Goal: Task Accomplishment & Management: Complete application form

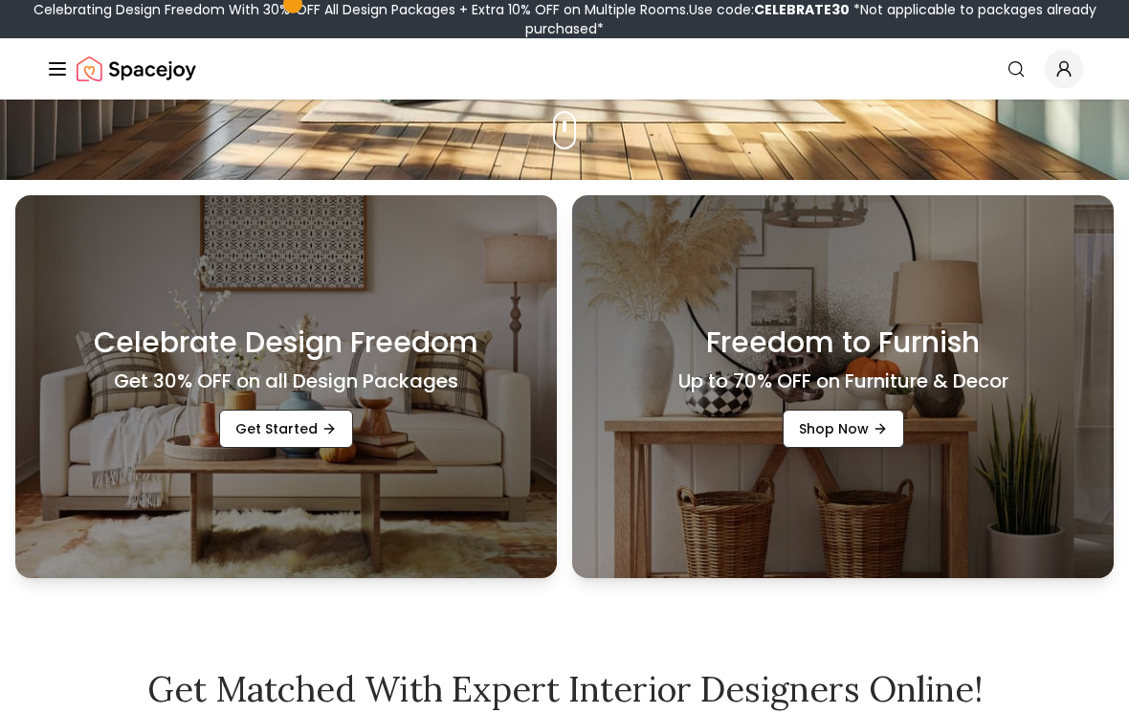
scroll to position [534, 0]
click at [643, 354] on div "Freedom to Furnish Up to 70% OFF on Furniture & Decor Shop Now" at bounding box center [842, 386] width 541 height 383
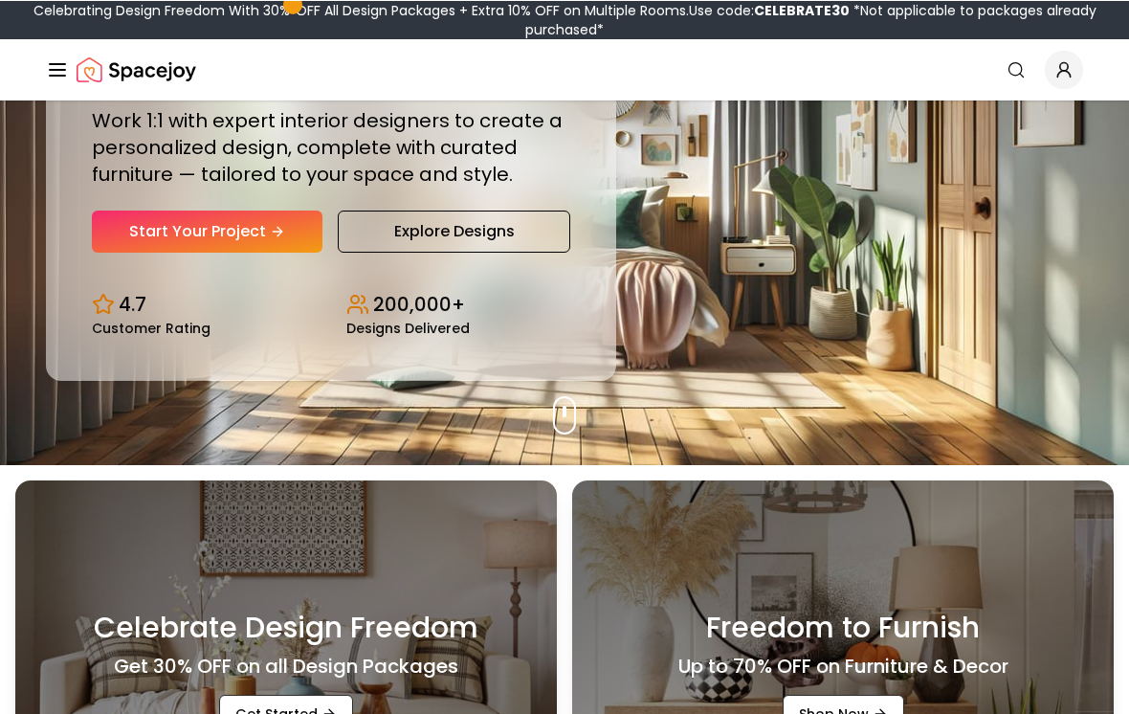
scroll to position [249, 0]
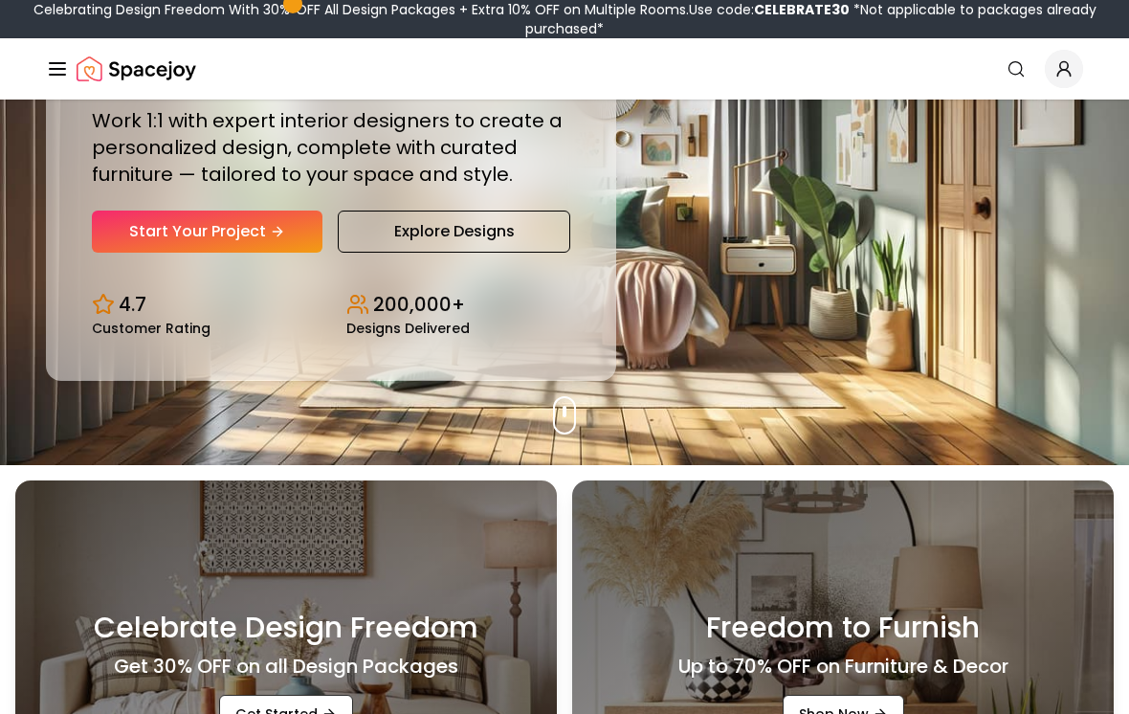
click at [326, 445] on div "Design Your Dream Space Online Work 1:1 with expert interior designers to creat…" at bounding box center [564, 158] width 1129 height 614
click at [571, 435] on div "Design Your Dream Space Online Work 1:1 with expert interior designers to creat…" at bounding box center [564, 158] width 1129 height 614
click at [405, 240] on link "Explore Designs" at bounding box center [454, 231] width 232 height 42
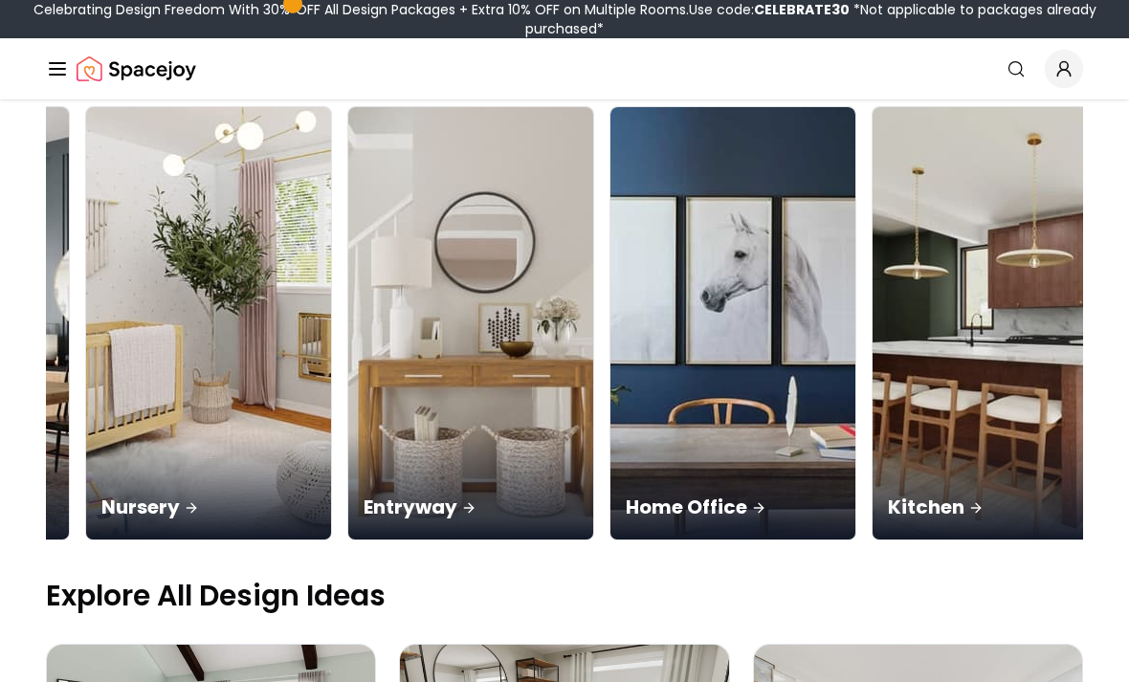
scroll to position [0, 746]
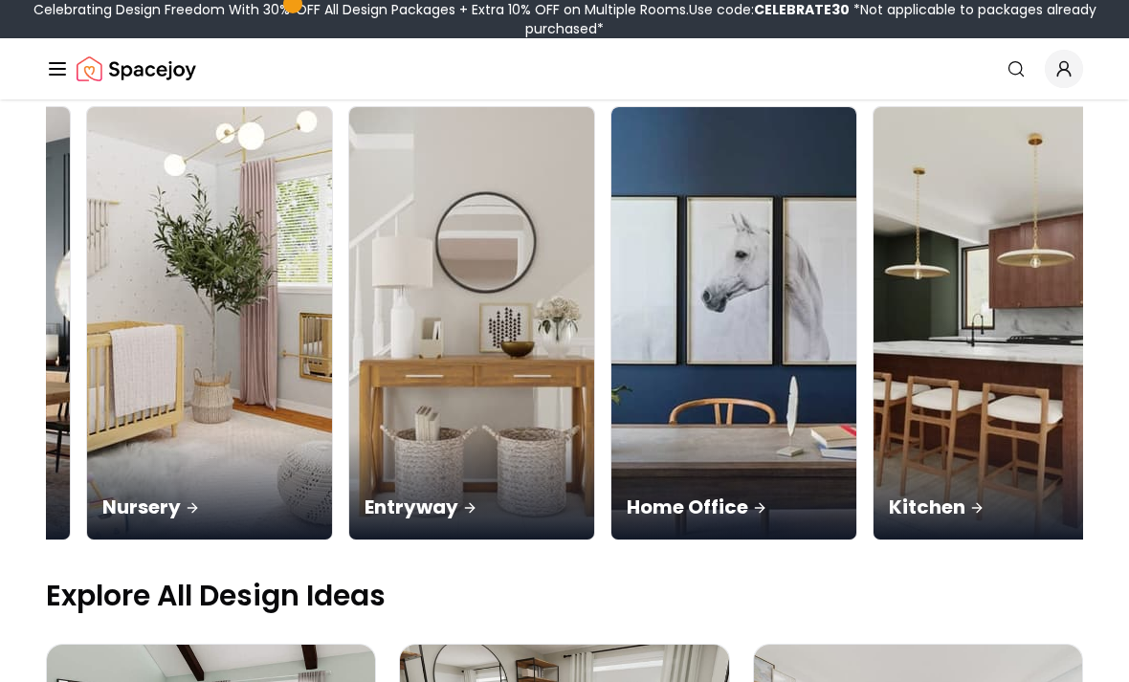
click at [873, 258] on img at bounding box center [995, 323] width 245 height 432
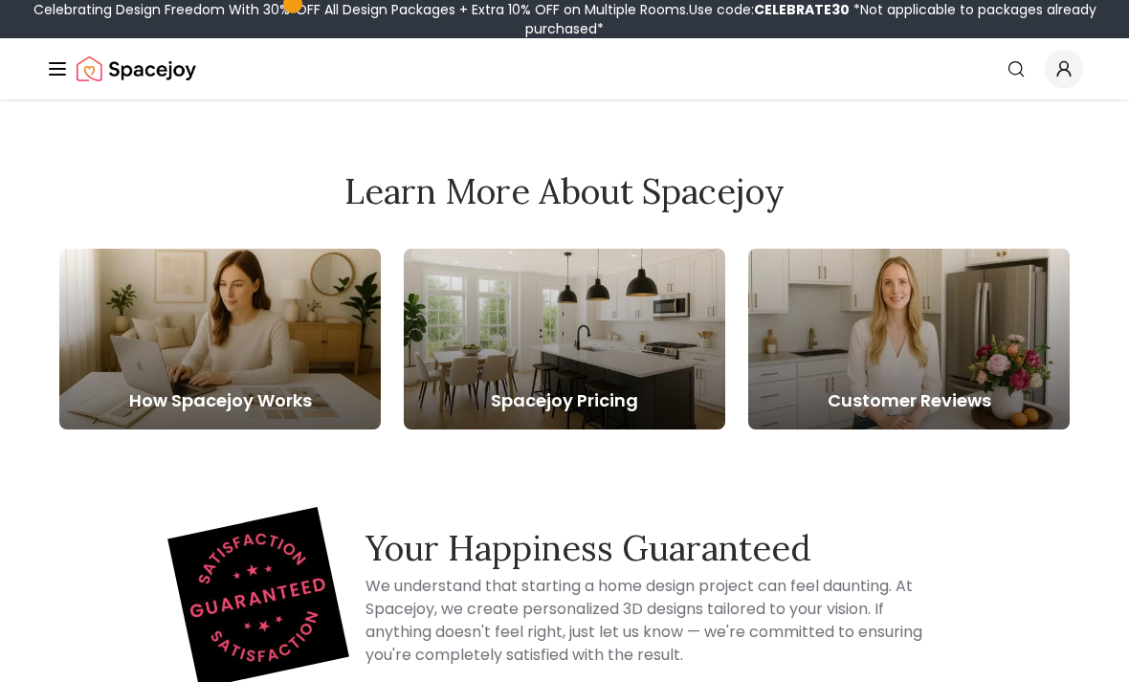
scroll to position [470, 0]
click at [479, 358] on div at bounding box center [564, 339] width 321 height 181
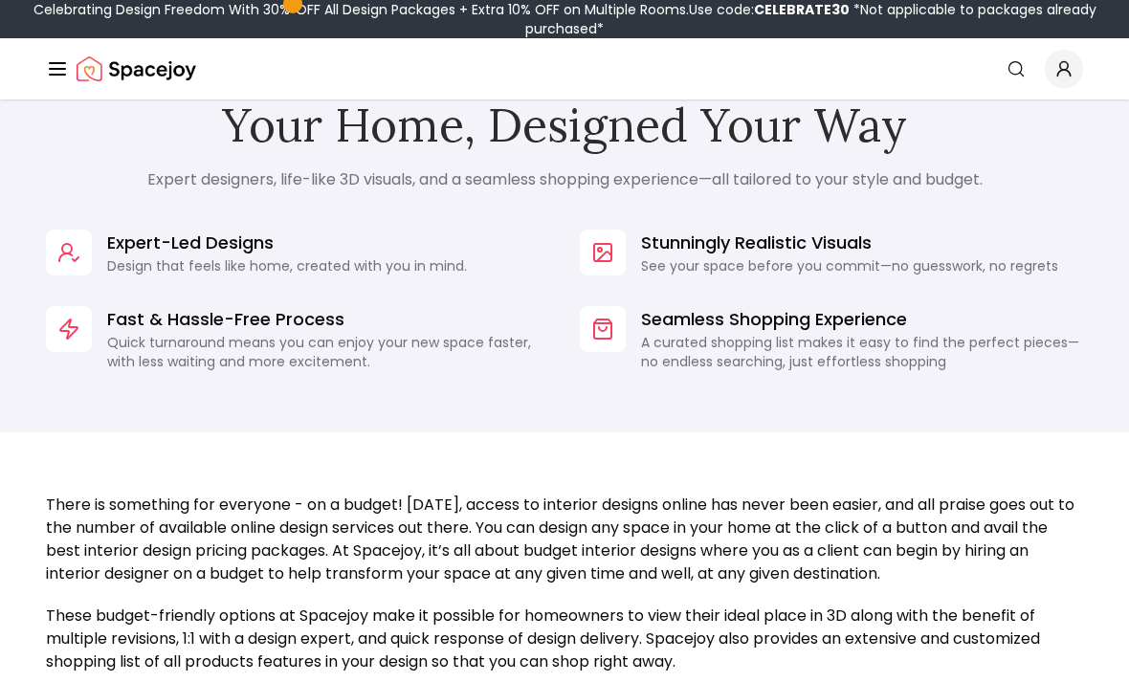
scroll to position [1372, 0]
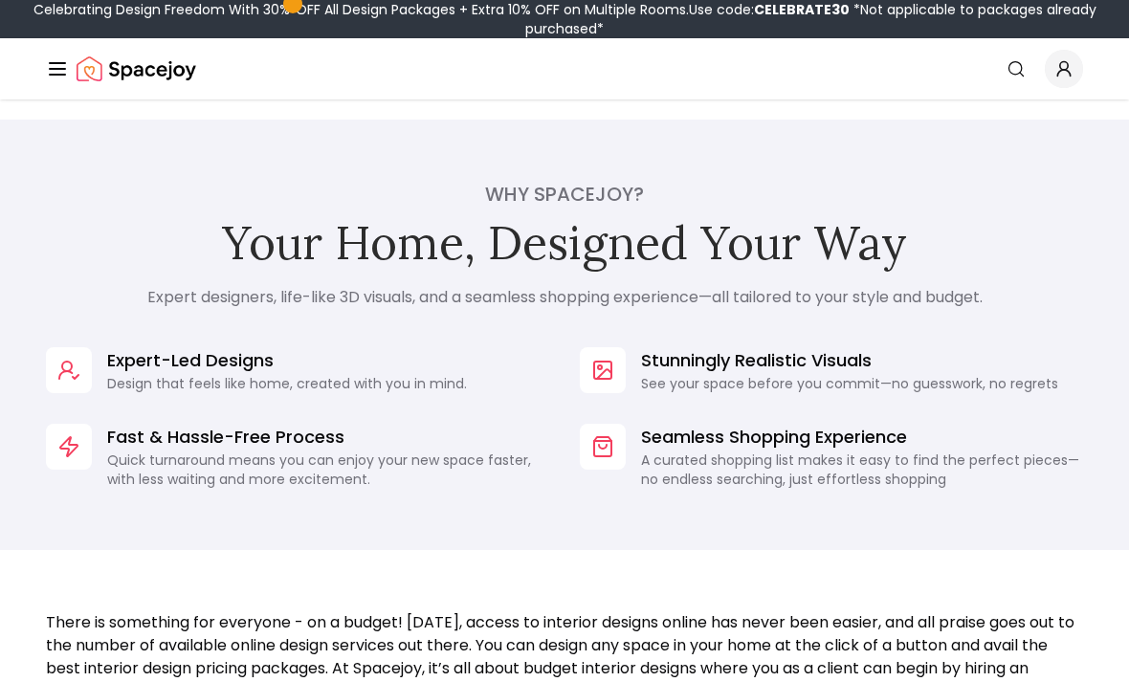
click at [47, 68] on icon "Global" at bounding box center [57, 68] width 23 height 23
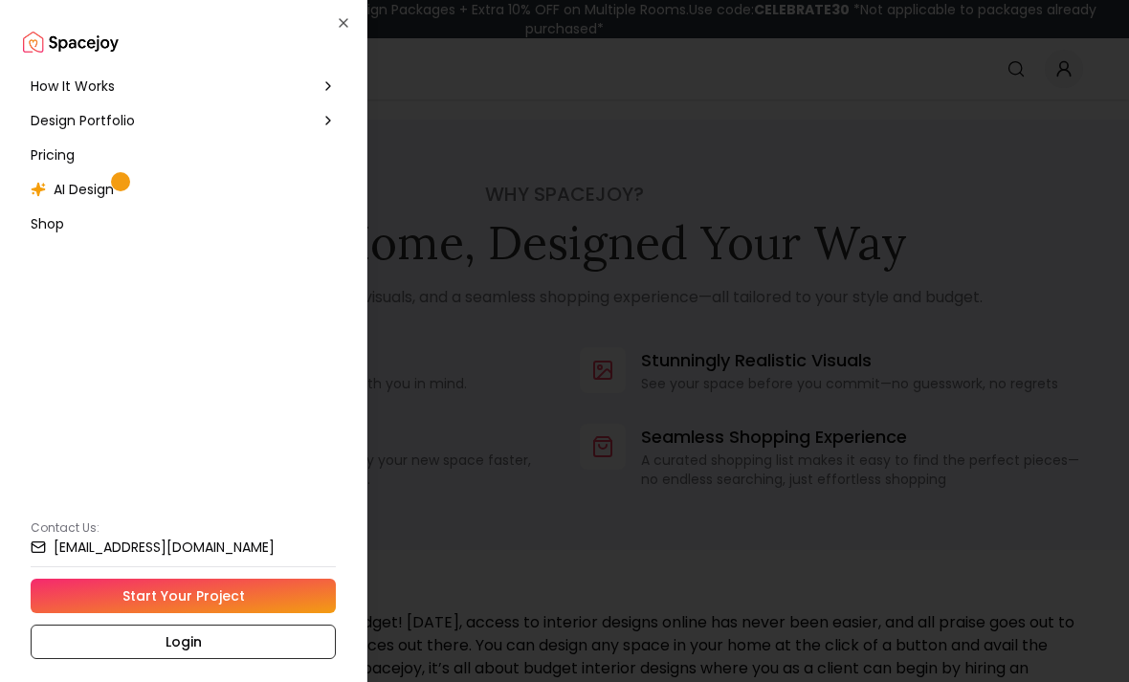
click at [41, 115] on span "Design Portfolio" at bounding box center [83, 120] width 104 height 19
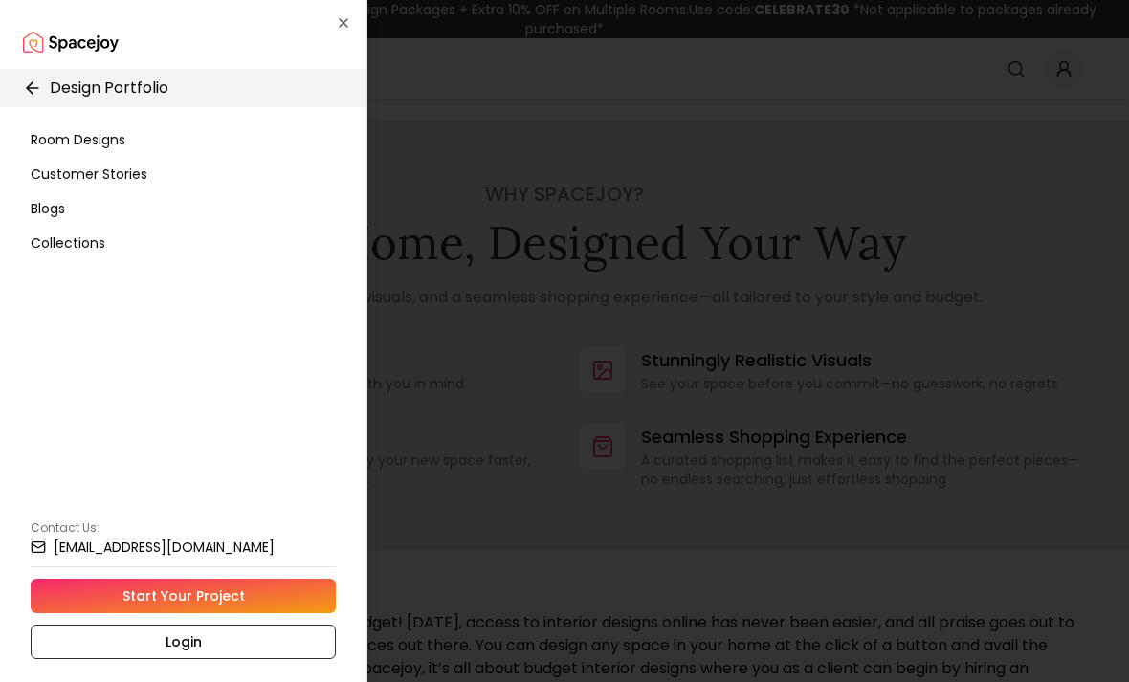
click at [67, 137] on span "Room Designs" at bounding box center [78, 139] width 95 height 19
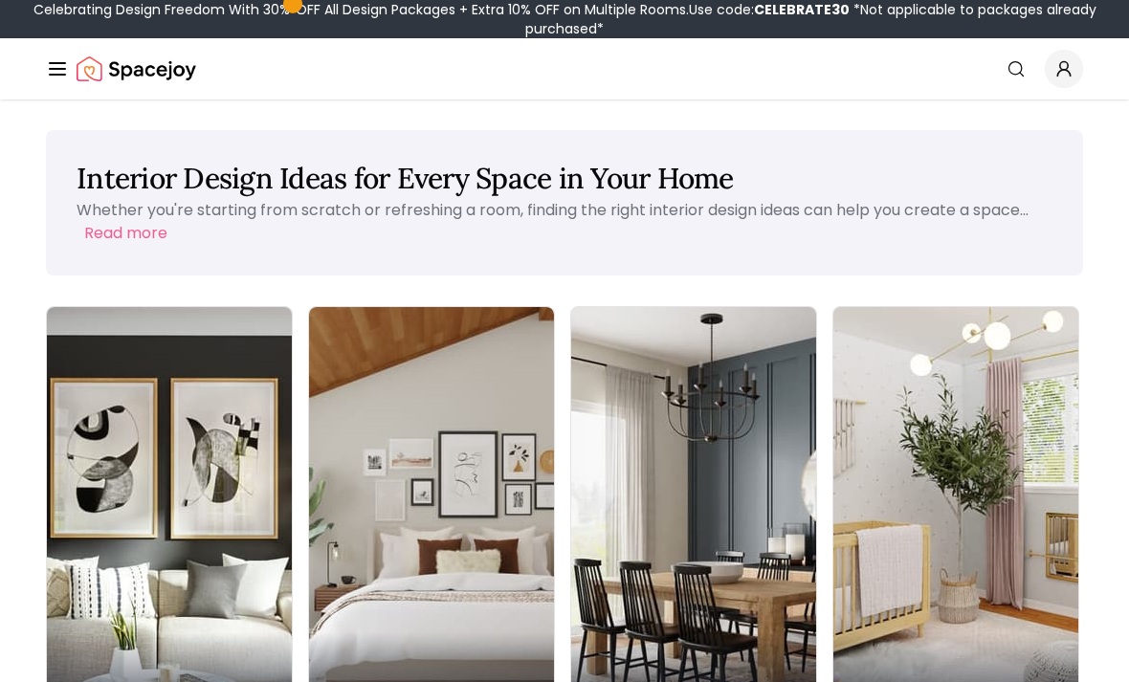
click at [309, 362] on img at bounding box center [431, 523] width 245 height 432
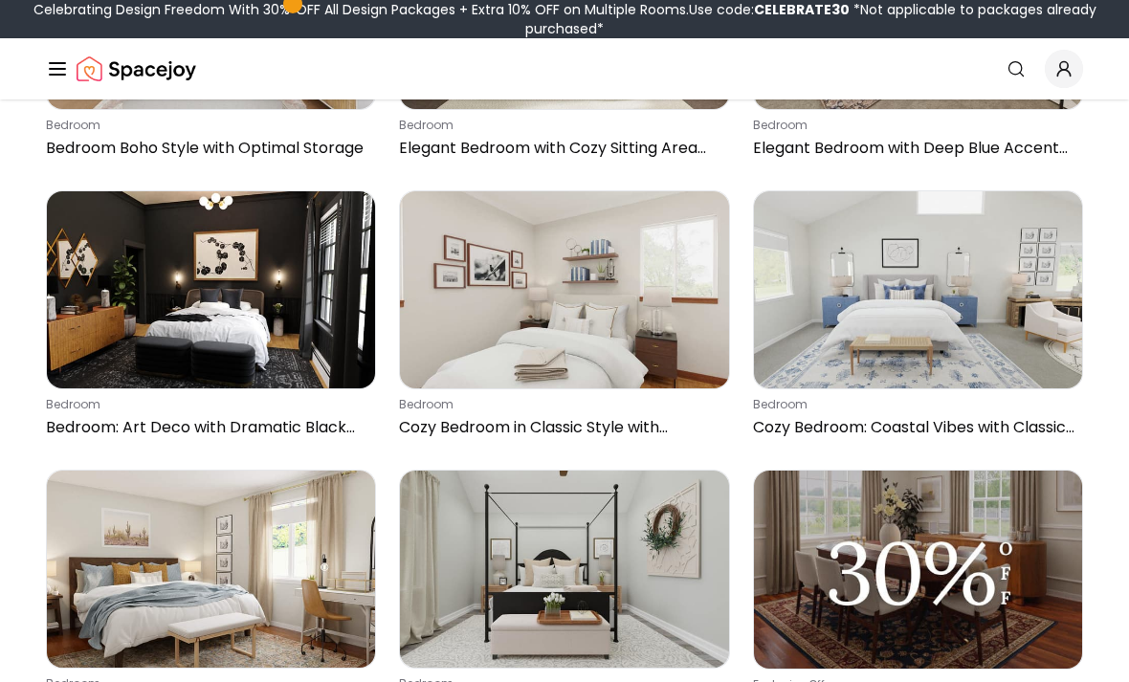
scroll to position [2330, 0]
click at [176, 248] on img at bounding box center [211, 289] width 328 height 197
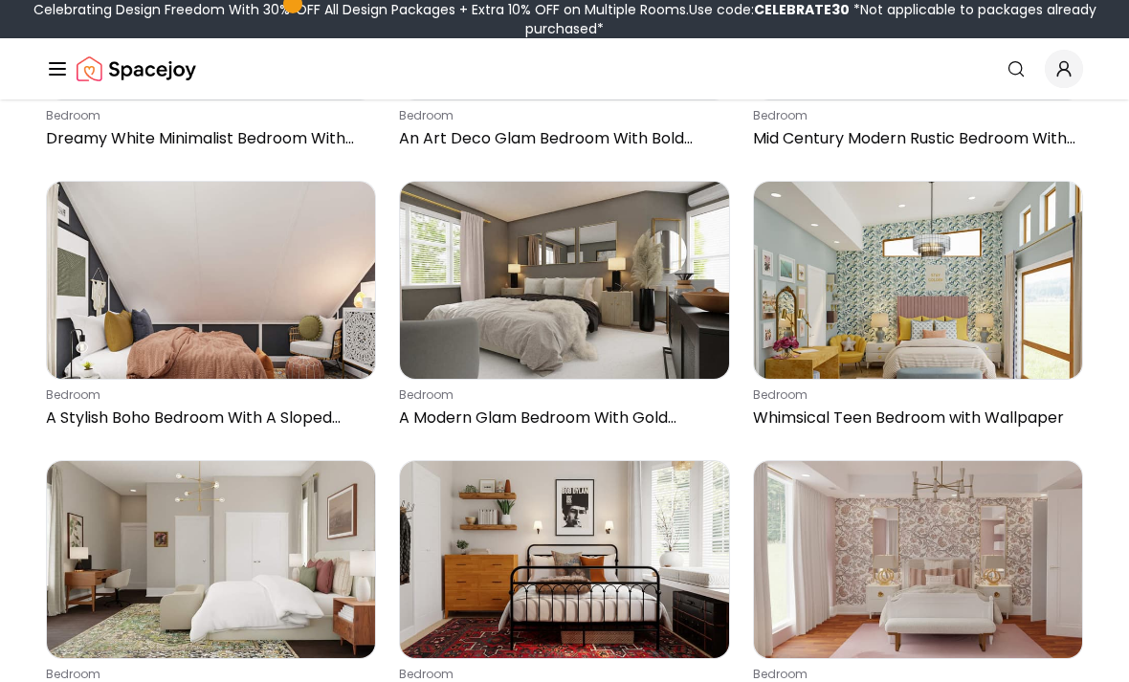
scroll to position [9321, 0]
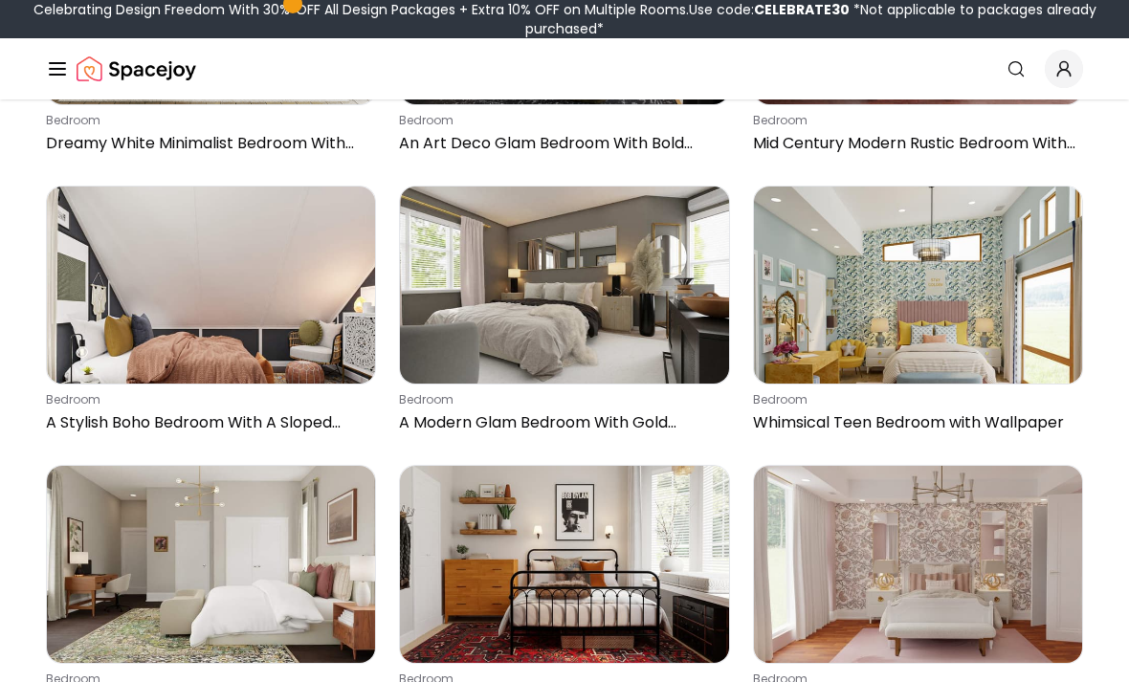
click at [853, 256] on img at bounding box center [918, 285] width 328 height 197
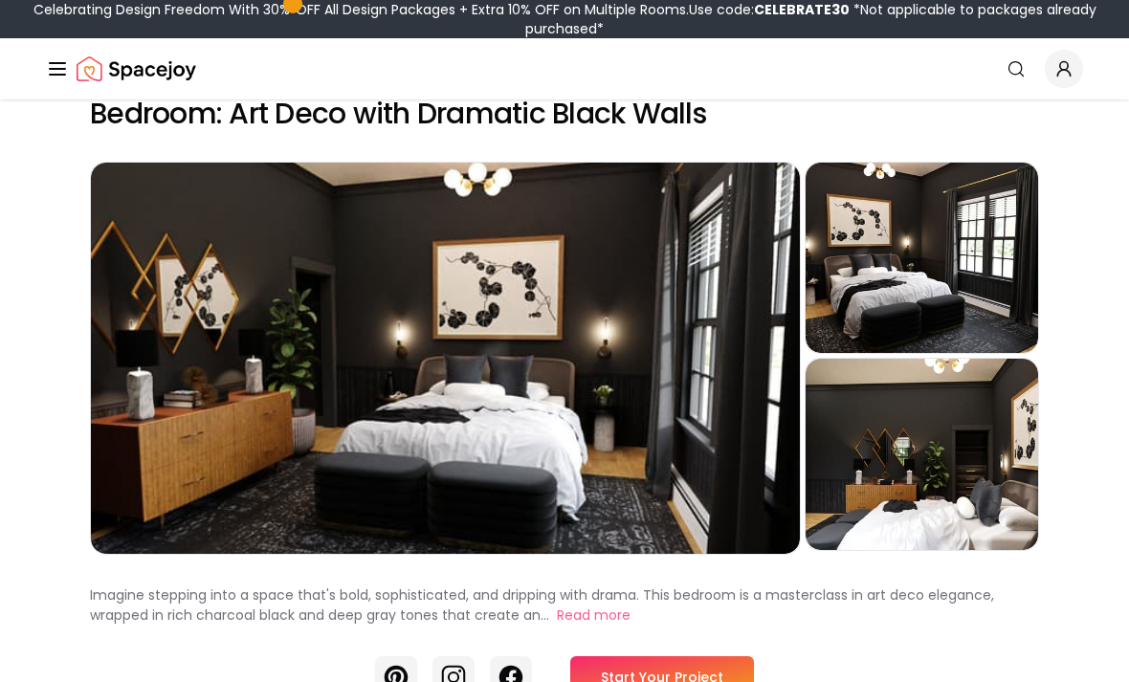
scroll to position [37, 0]
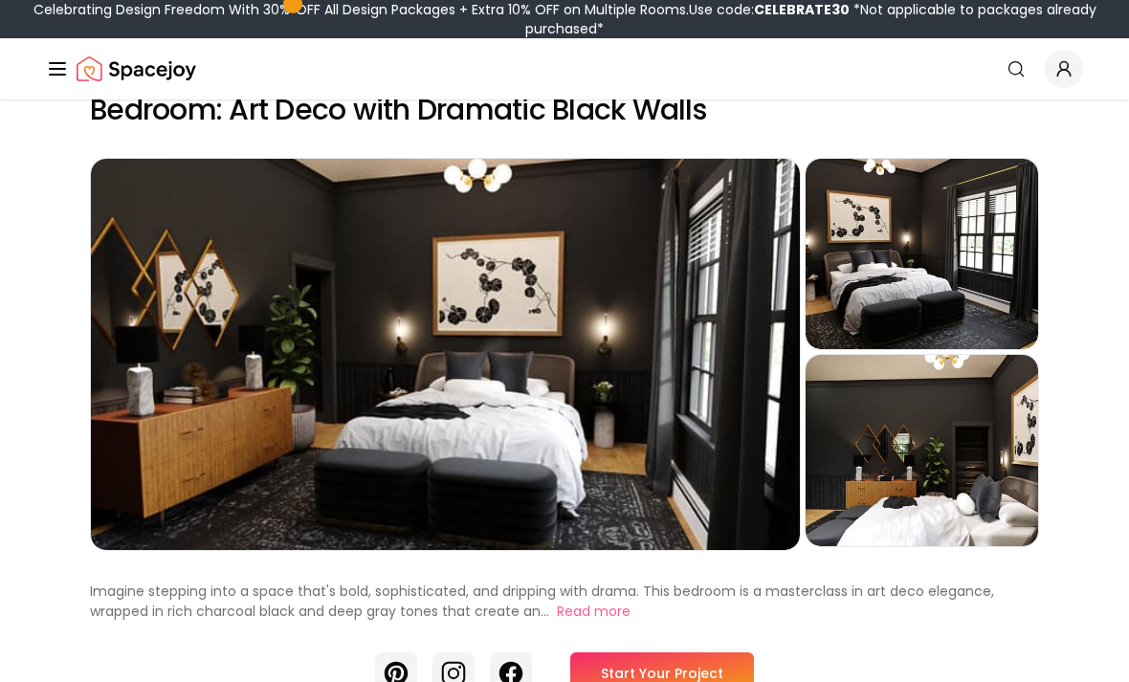
click at [449, 359] on div "Preview" at bounding box center [445, 354] width 709 height 391
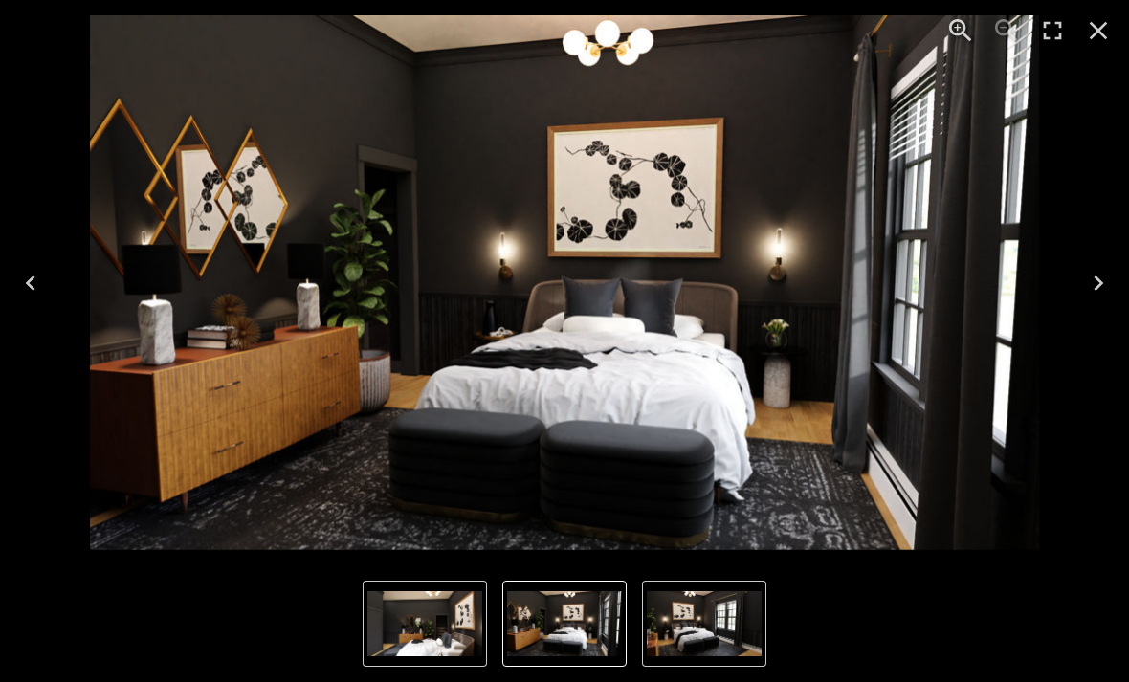
click at [1097, 285] on icon "Next" at bounding box center [1098, 283] width 31 height 31
click at [38, 266] on button "Previous" at bounding box center [30, 283] width 61 height 77
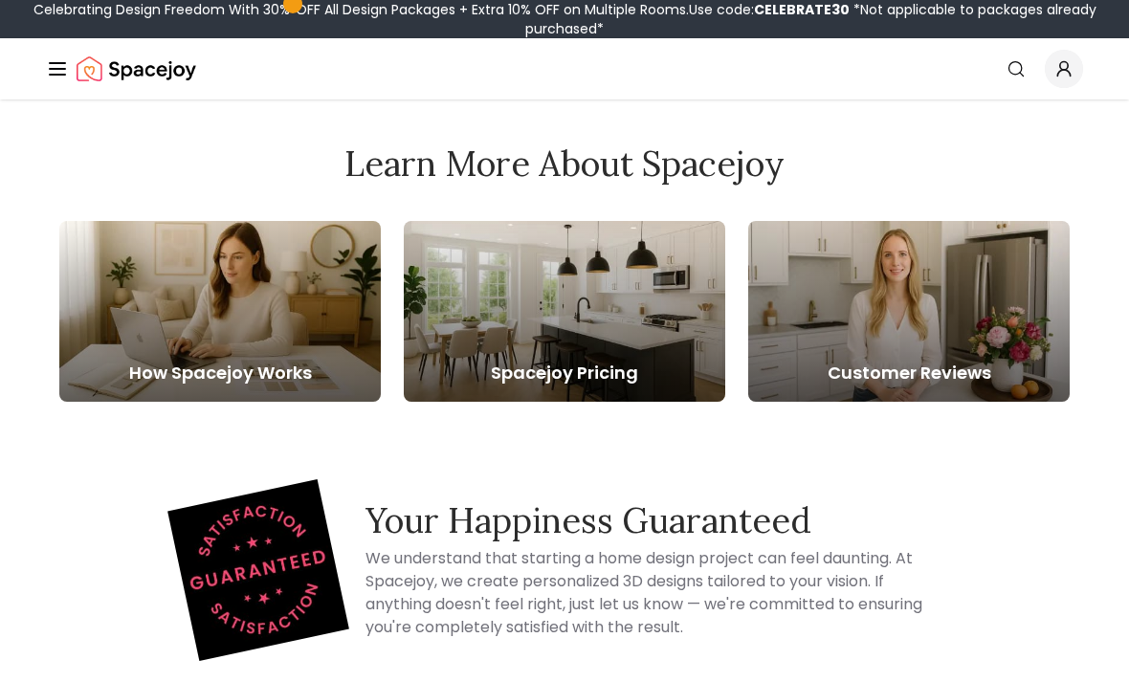
scroll to position [7274, 0]
click at [237, 252] on div at bounding box center [219, 311] width 321 height 181
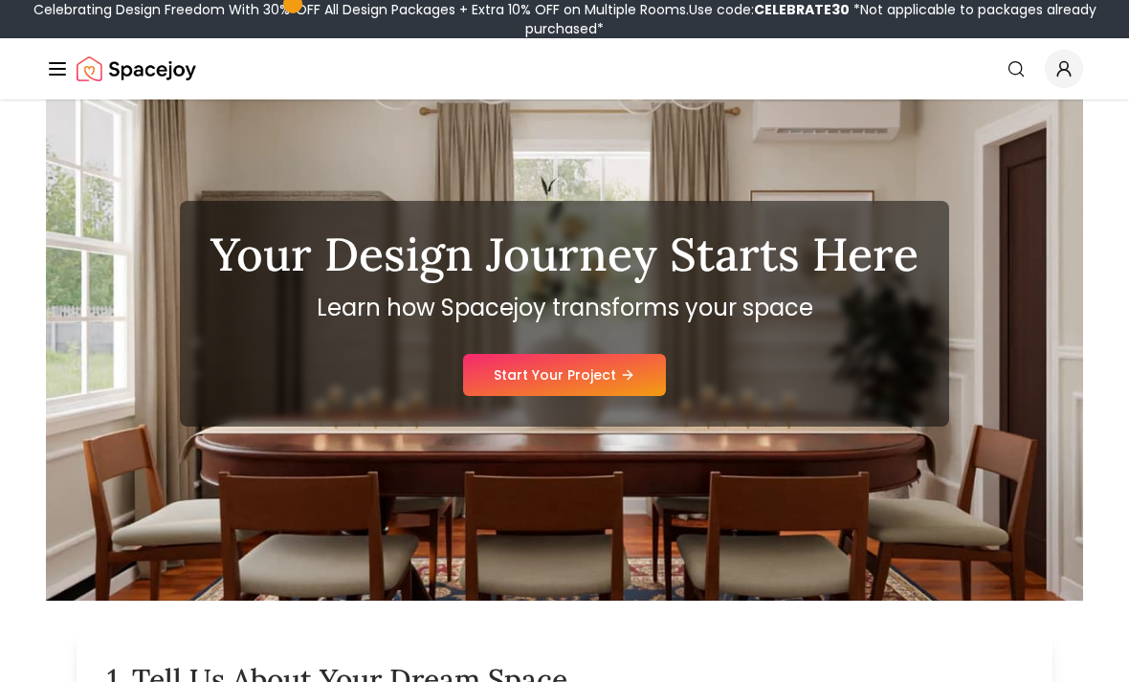
scroll to position [73, 0]
click at [613, 380] on link "Start Your Project" at bounding box center [564, 375] width 203 height 42
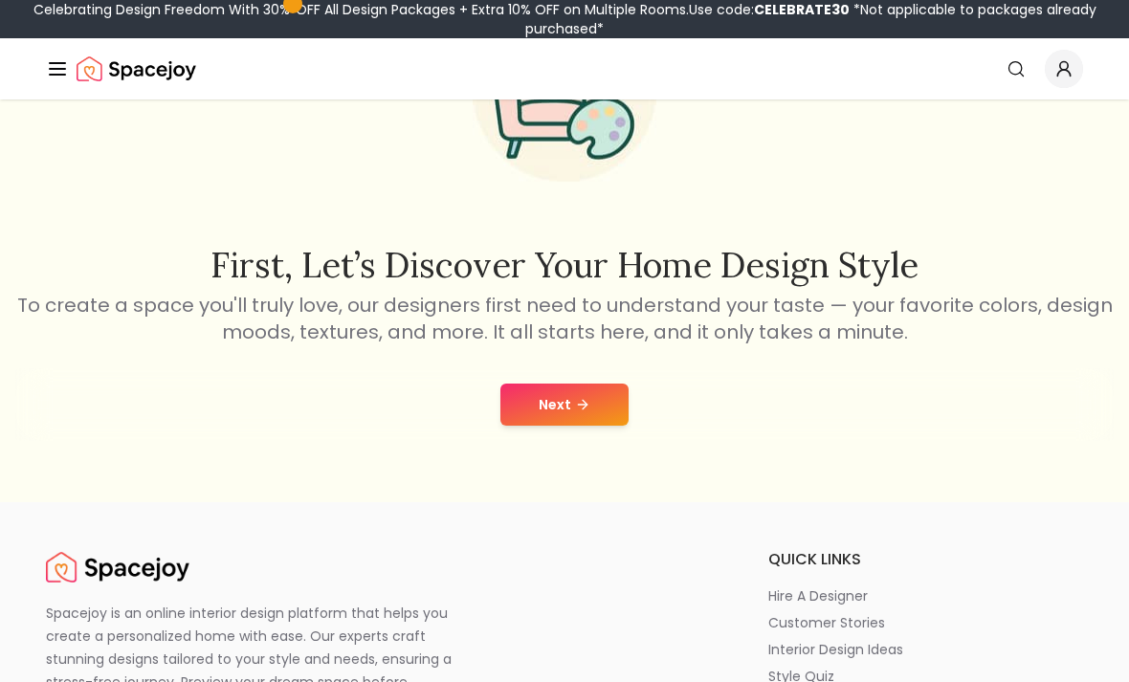
scroll to position [200, 0]
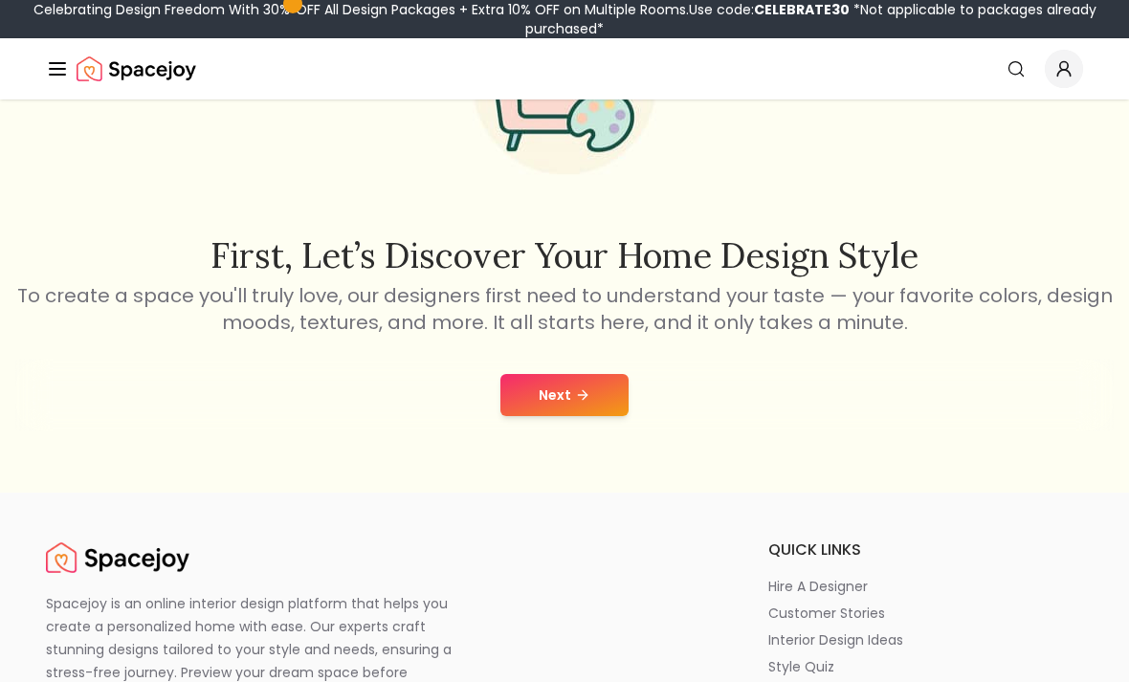
click at [558, 399] on button "Next" at bounding box center [564, 395] width 128 height 42
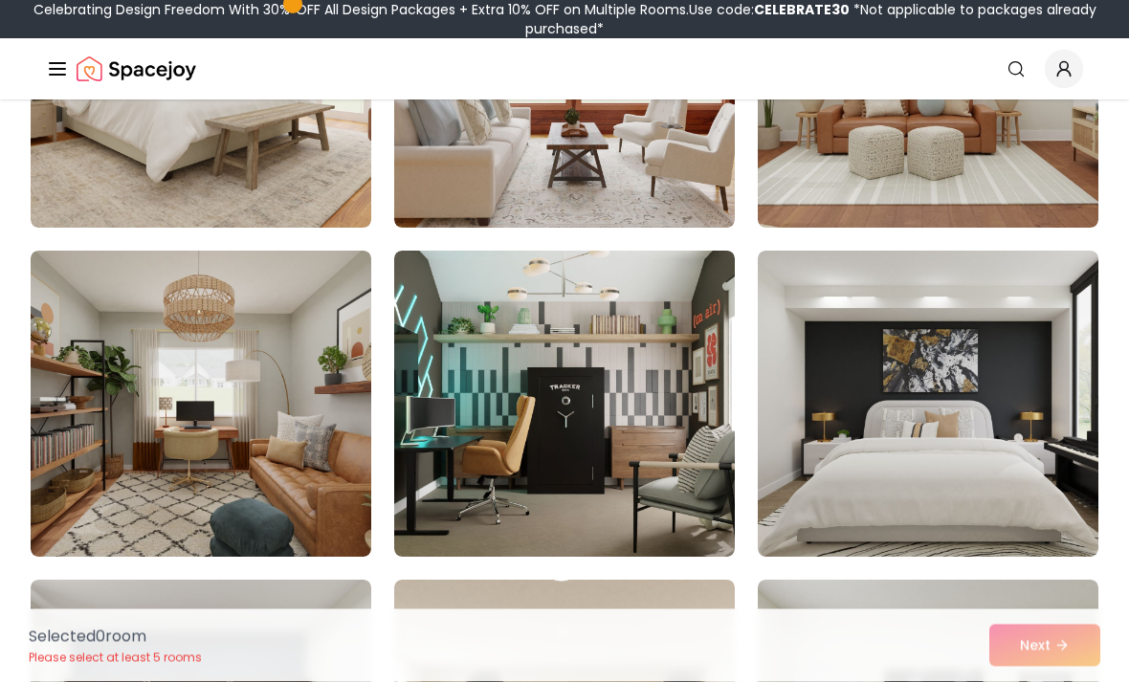
scroll to position [7248, 0]
click at [893, 444] on img at bounding box center [927, 404] width 340 height 306
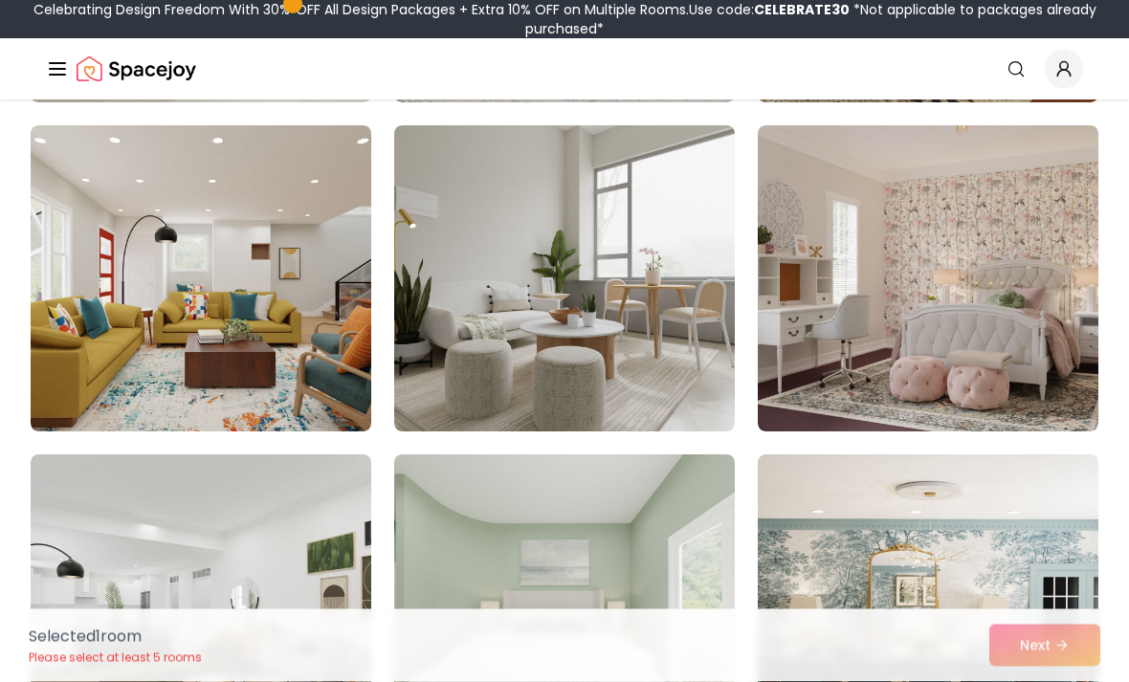
scroll to position [8360, 0]
click at [976, 379] on img at bounding box center [927, 278] width 340 height 306
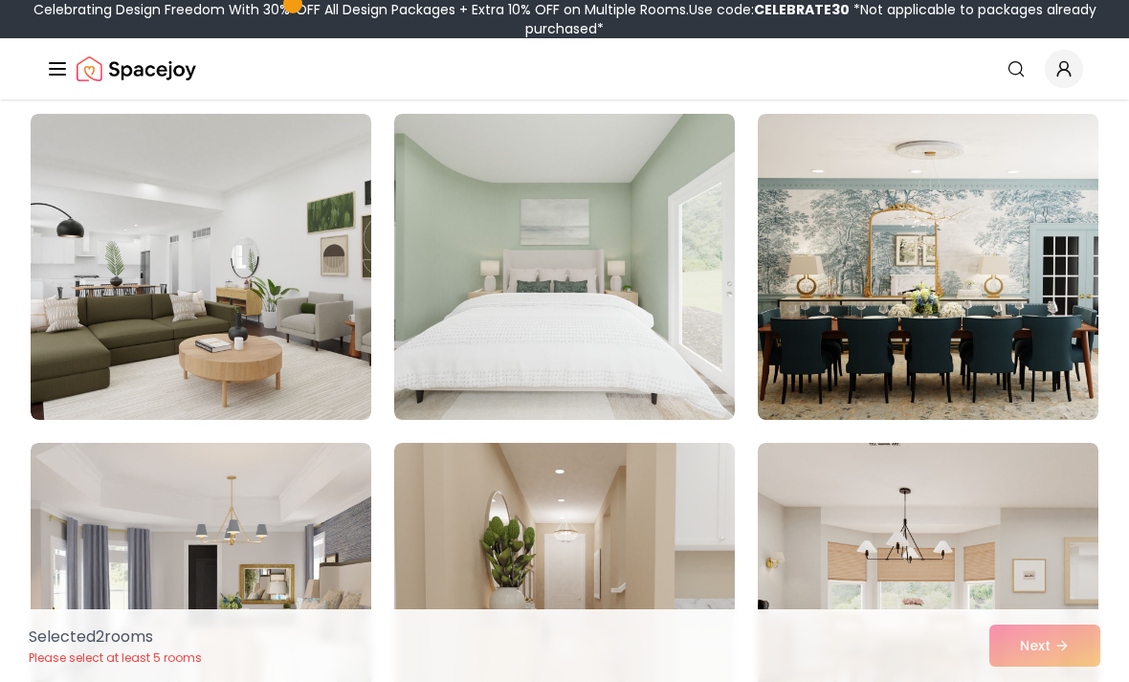
click at [711, 388] on img at bounding box center [564, 267] width 340 height 306
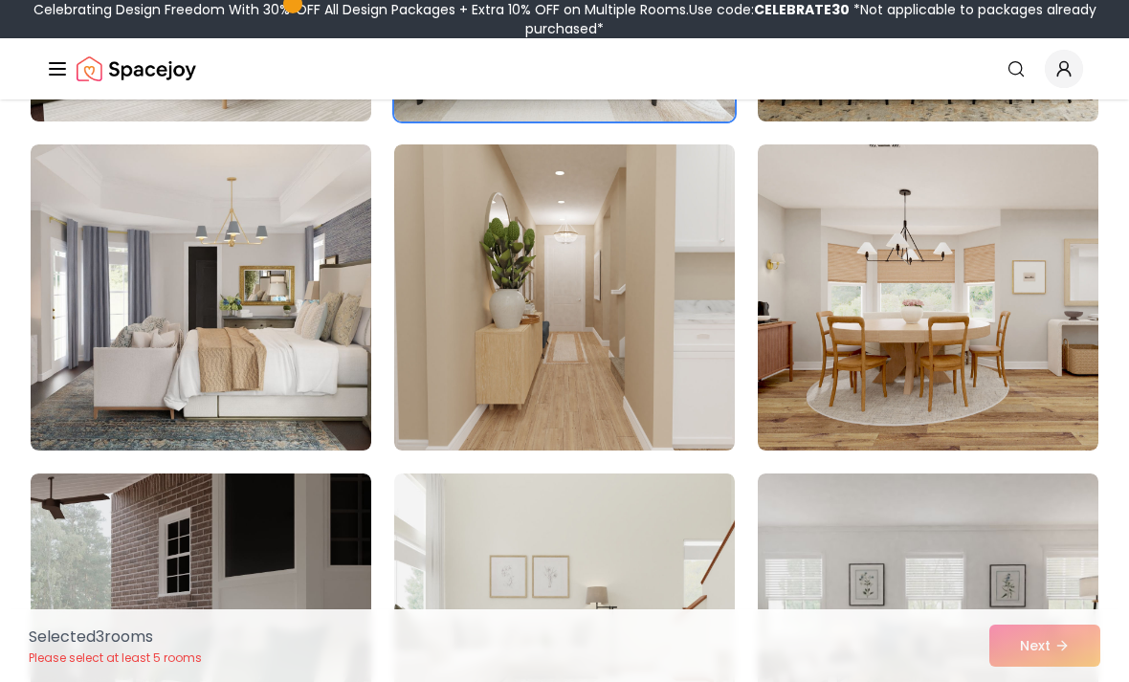
click at [135, 336] on img at bounding box center [201, 297] width 340 height 306
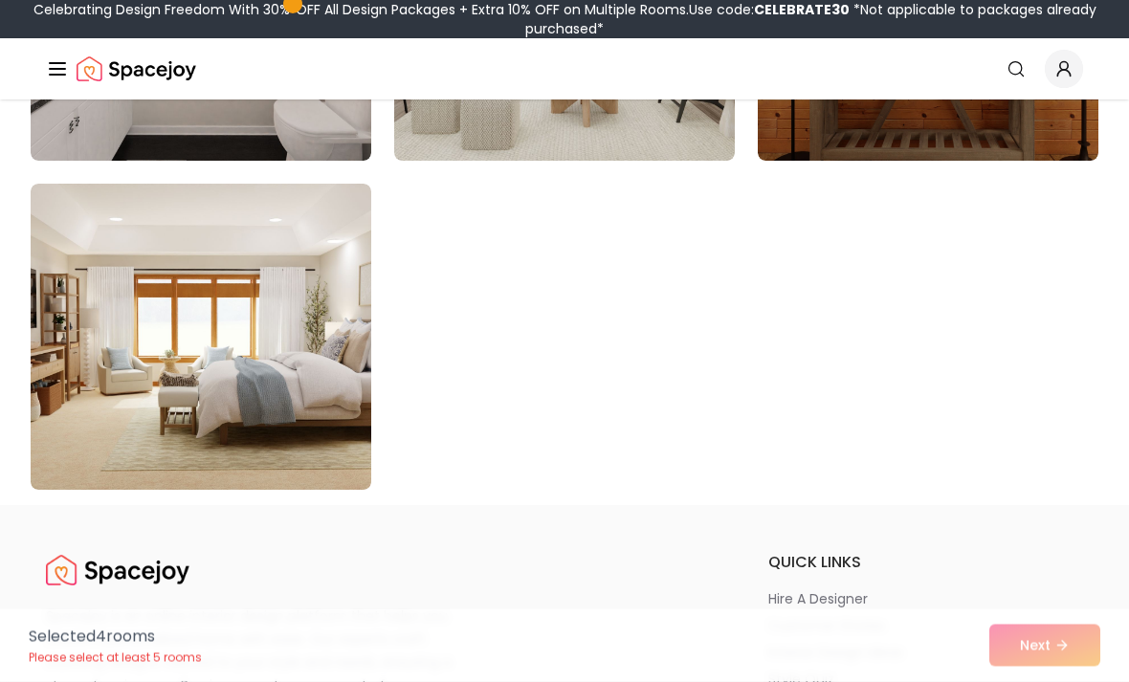
scroll to position [10934, 0]
click at [129, 397] on img at bounding box center [201, 337] width 340 height 306
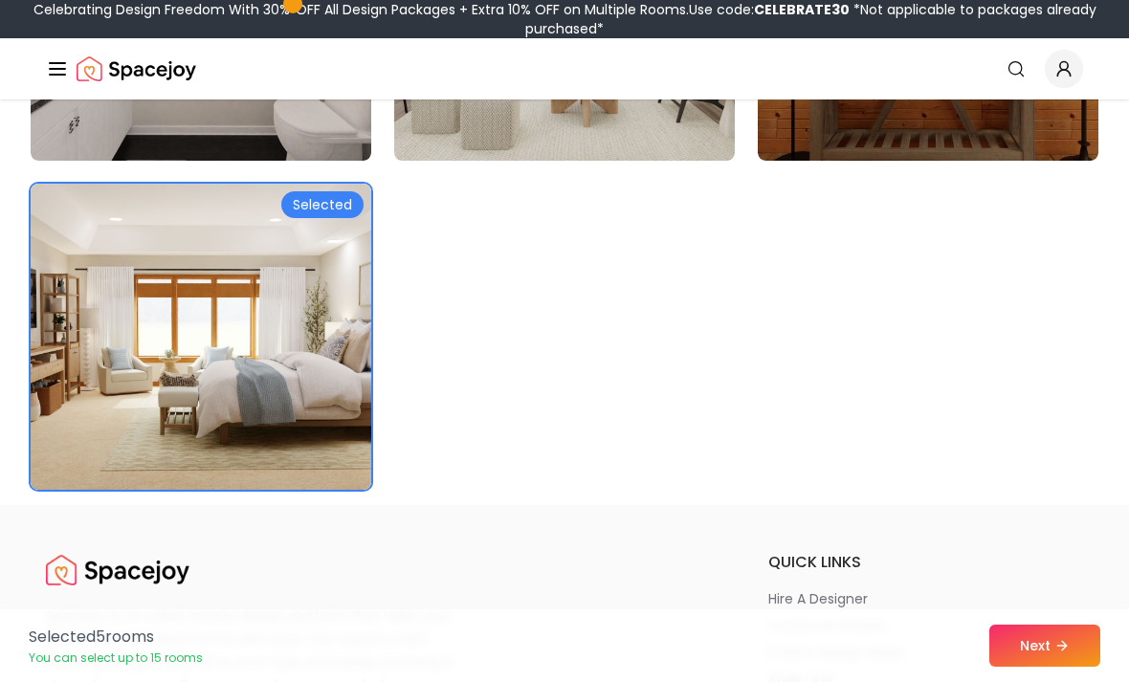
click at [1050, 667] on button "Next" at bounding box center [1044, 646] width 111 height 42
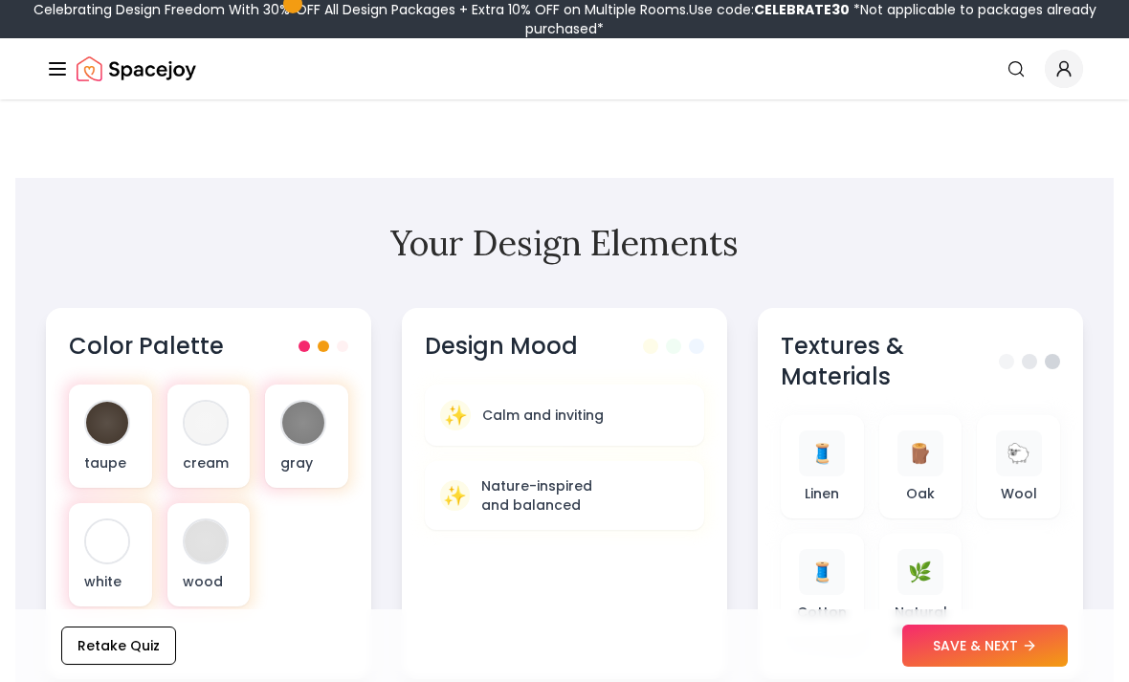
click at [103, 428] on div at bounding box center [107, 423] width 42 height 42
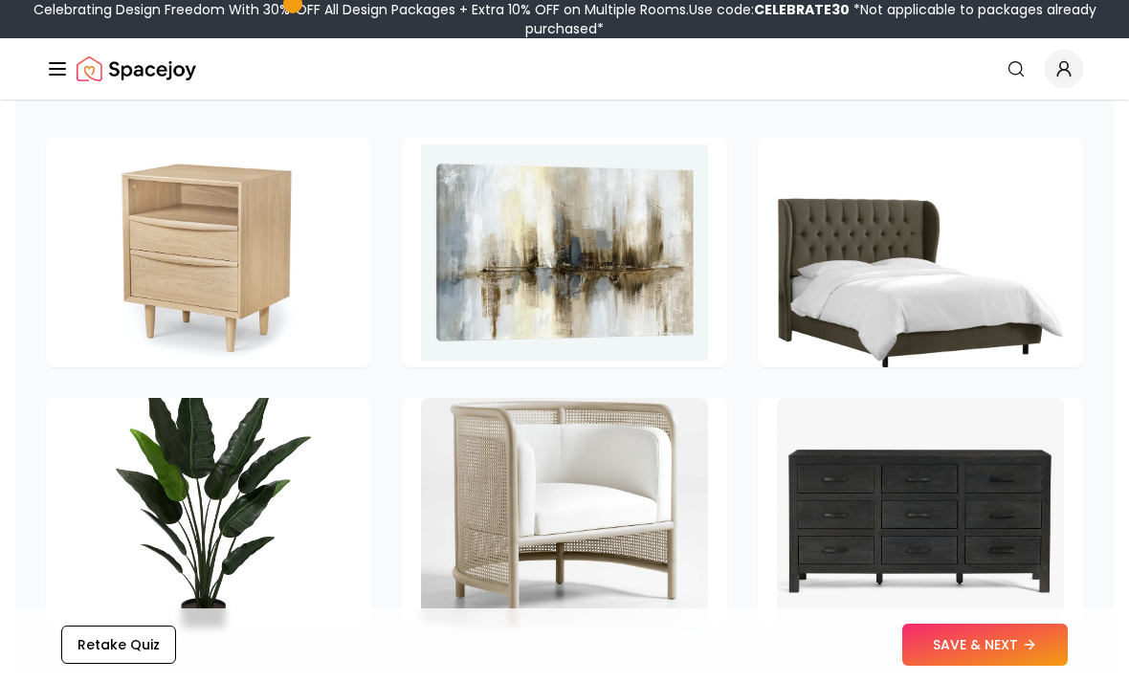
scroll to position [2774, 0]
click at [1025, 644] on icon at bounding box center [1028, 645] width 15 height 15
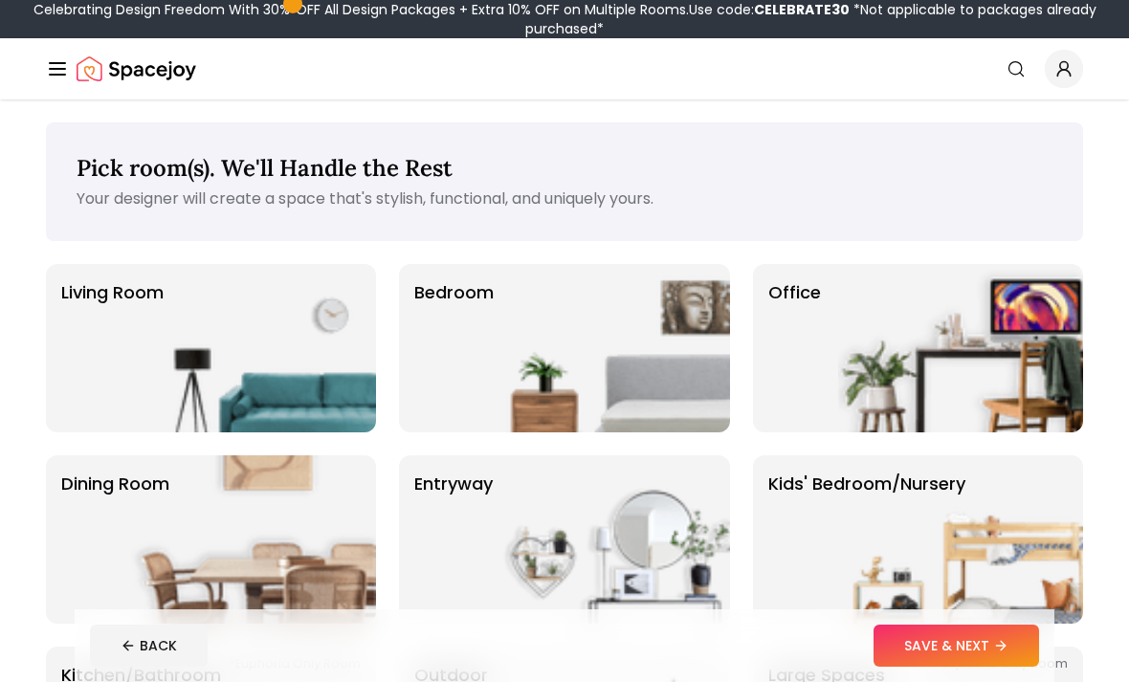
click at [695, 374] on img at bounding box center [607, 348] width 245 height 168
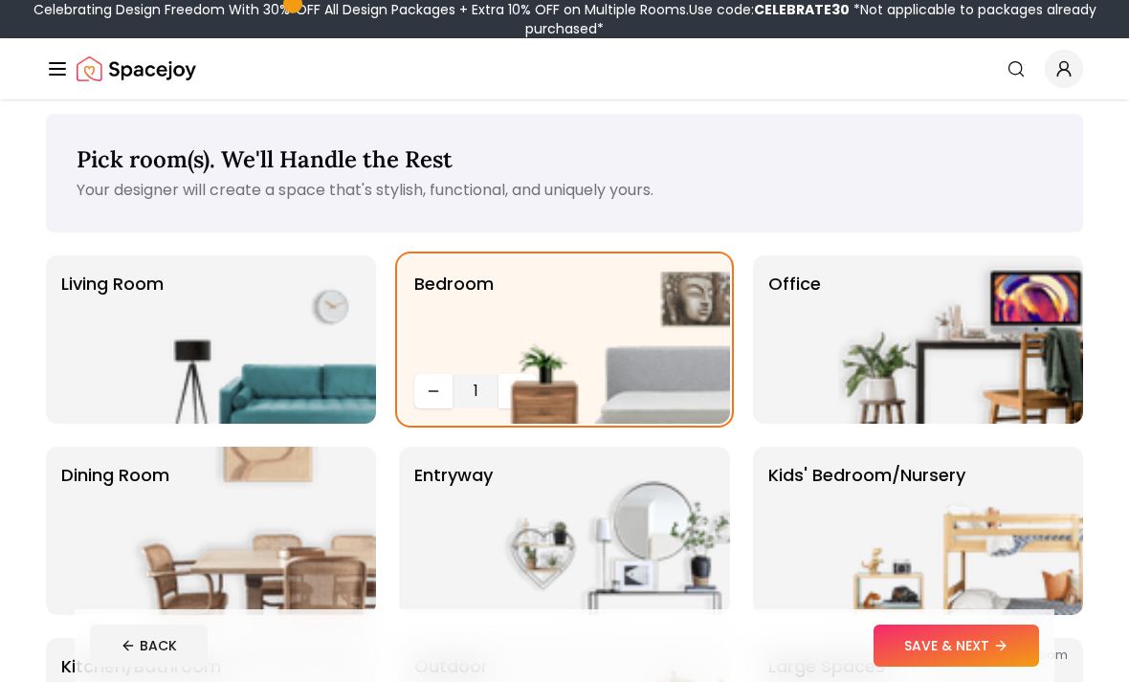
scroll to position [64, 0]
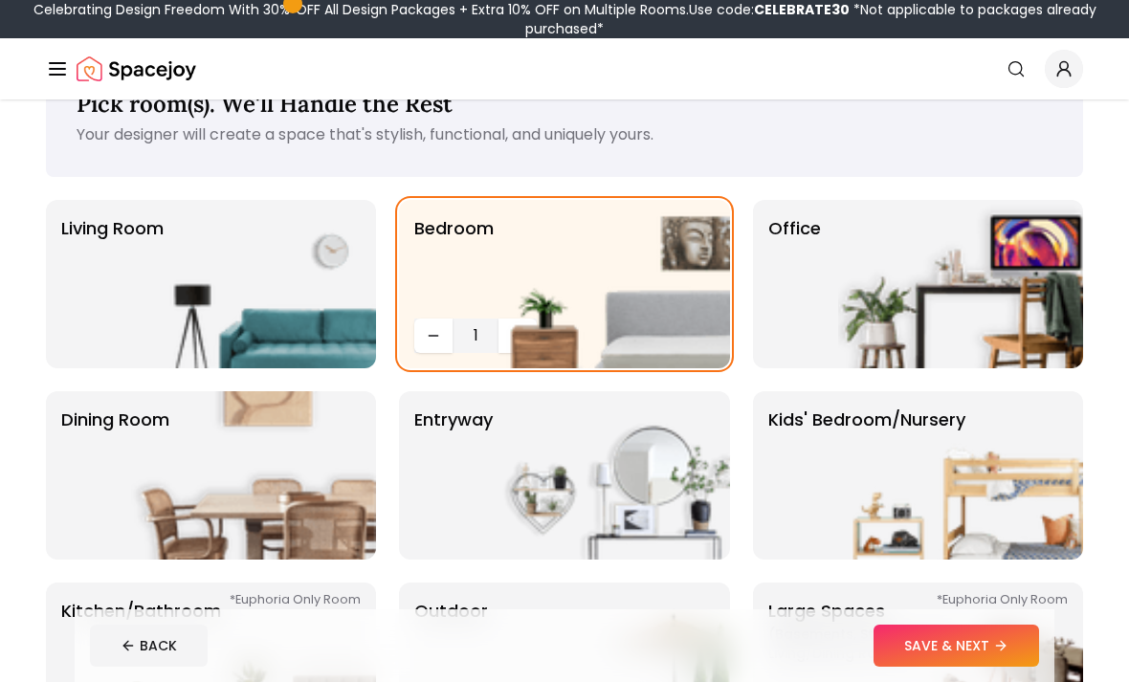
click at [683, 476] on img at bounding box center [607, 475] width 245 height 168
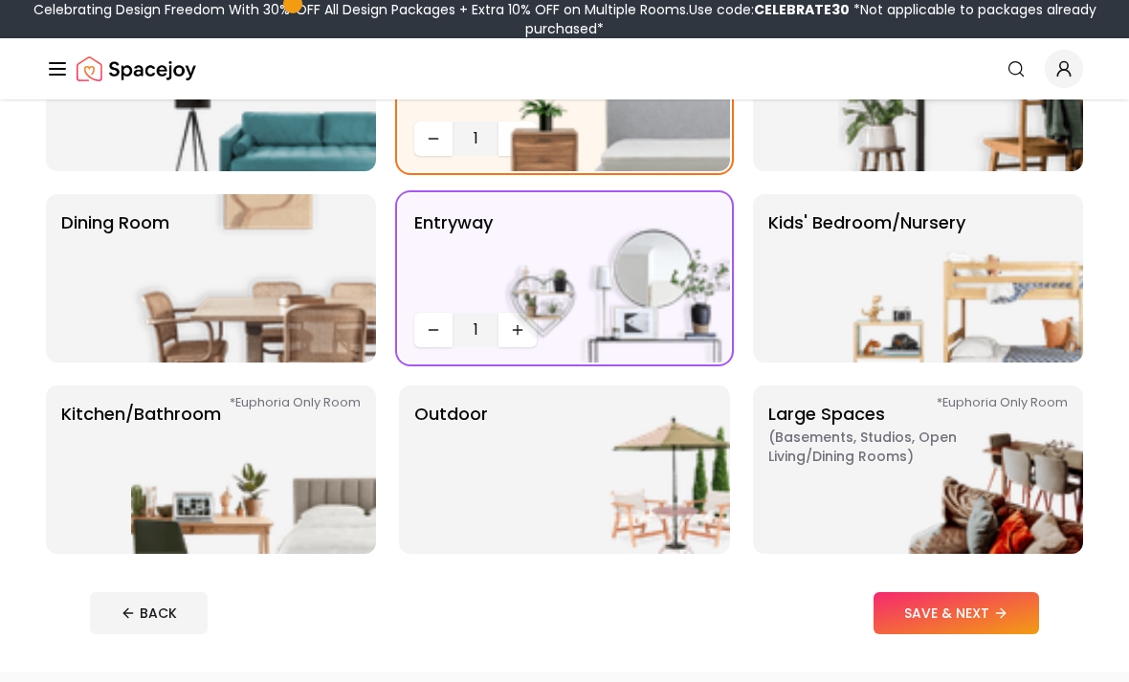
scroll to position [261, 0]
click at [106, 460] on p "Kitchen/Bathroom *Euphoria Only Room" at bounding box center [141, 470] width 160 height 138
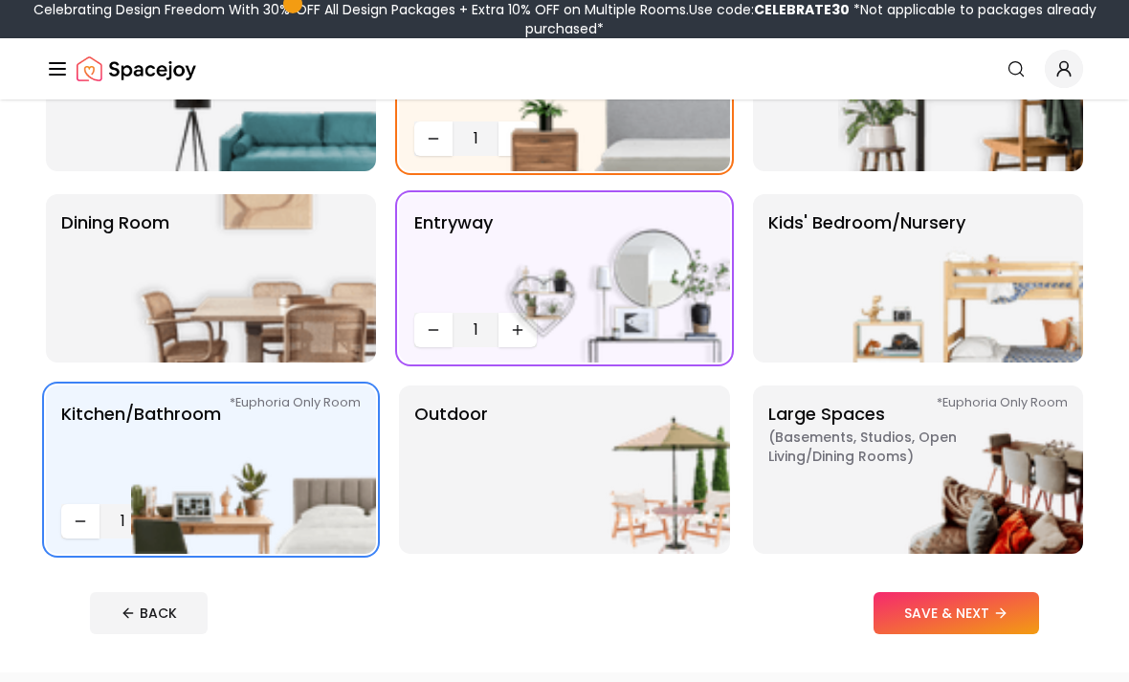
click at [1011, 610] on button "SAVE & NEXT" at bounding box center [955, 613] width 165 height 42
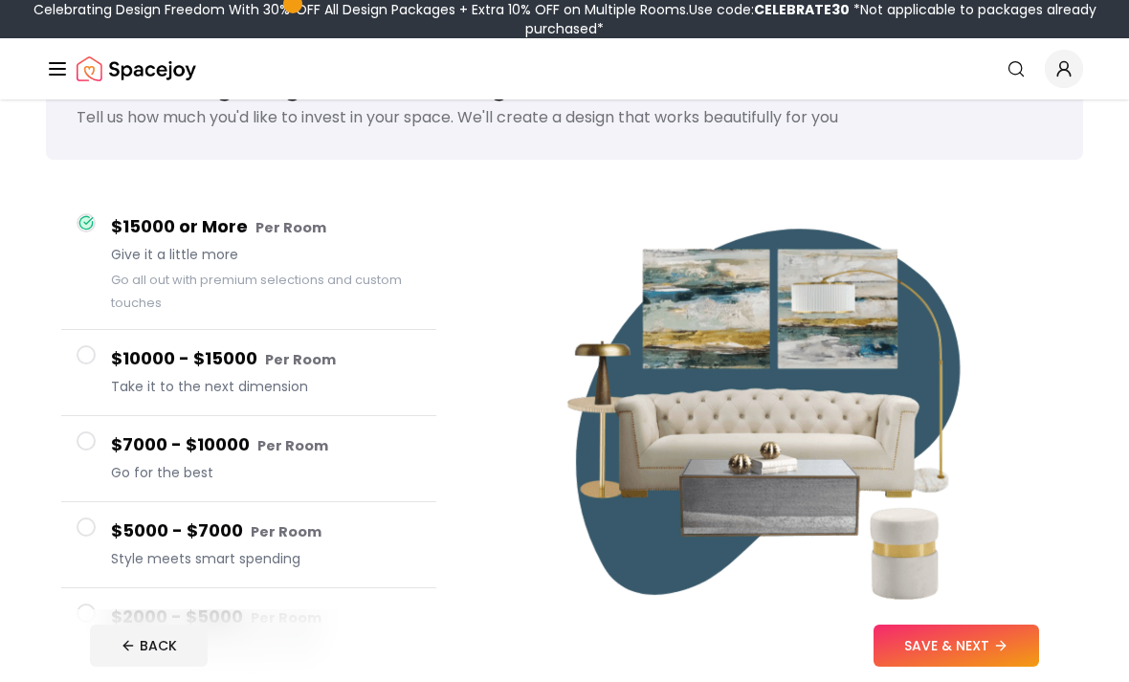
scroll to position [86, 0]
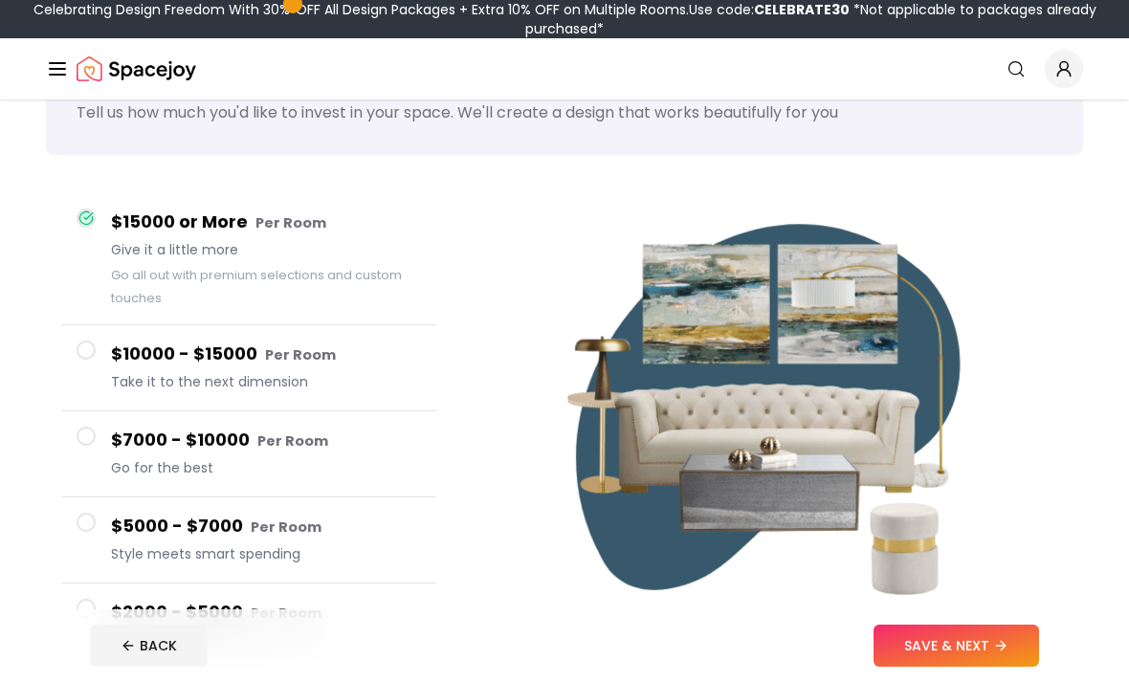
click at [991, 667] on button "SAVE & NEXT" at bounding box center [955, 646] width 165 height 42
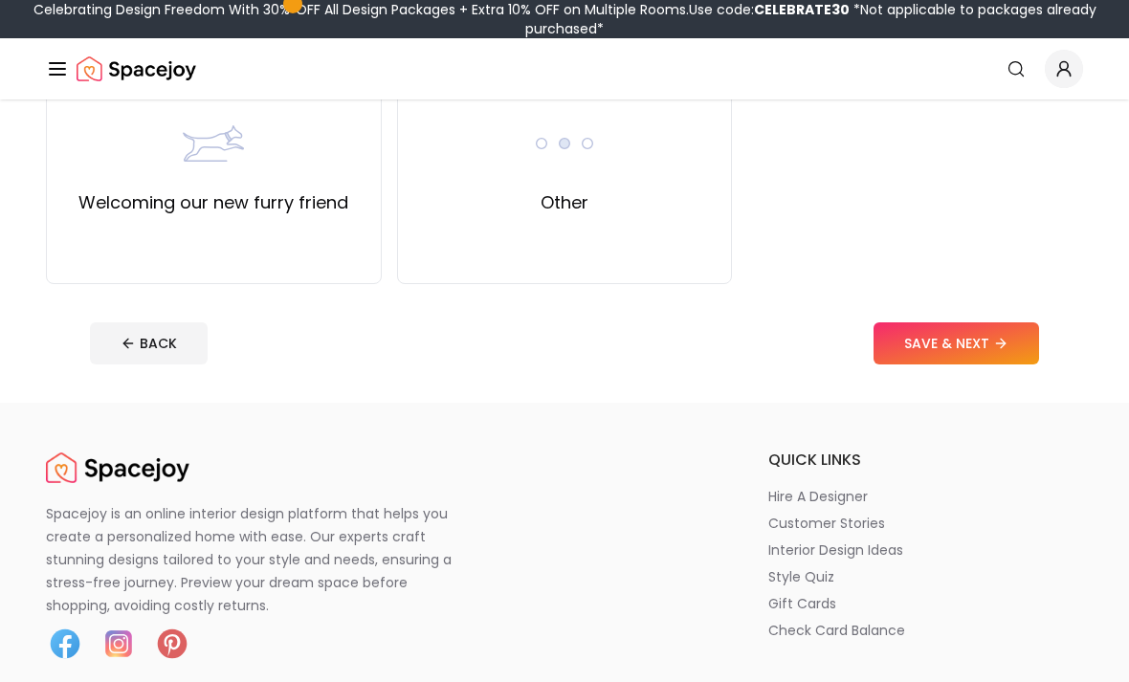
scroll to position [982, 0]
click at [1002, 335] on button "SAVE & NEXT" at bounding box center [955, 343] width 165 height 42
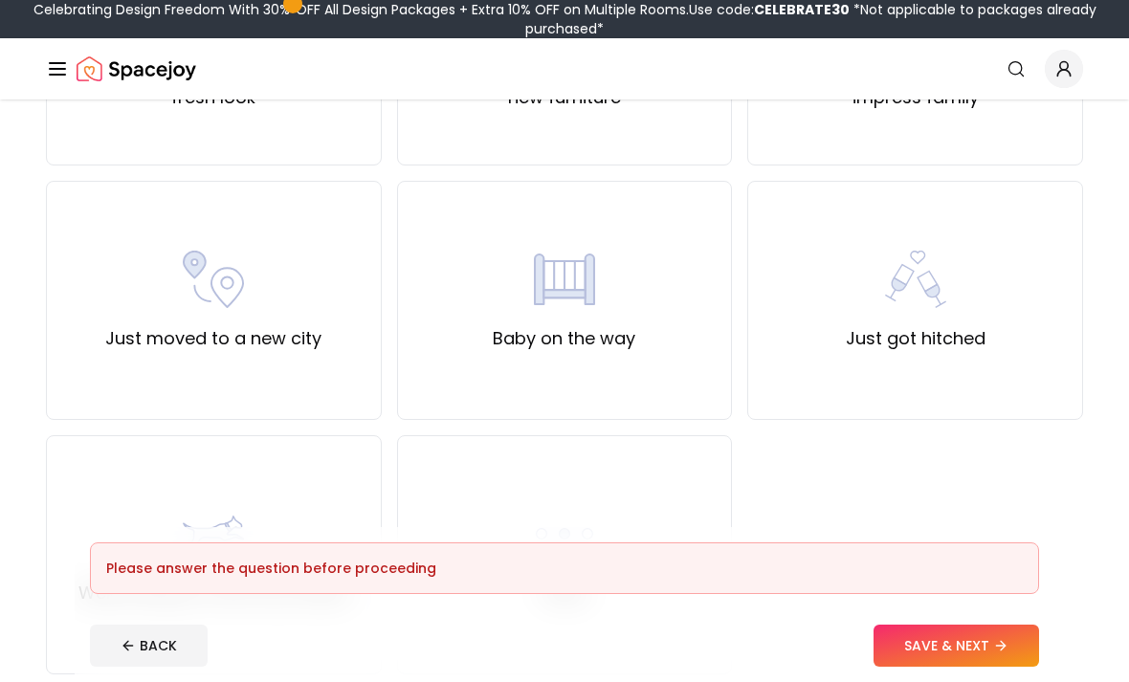
scroll to position [594, 0]
click at [97, 375] on div "Just moved to a new city" at bounding box center [214, 298] width 336 height 239
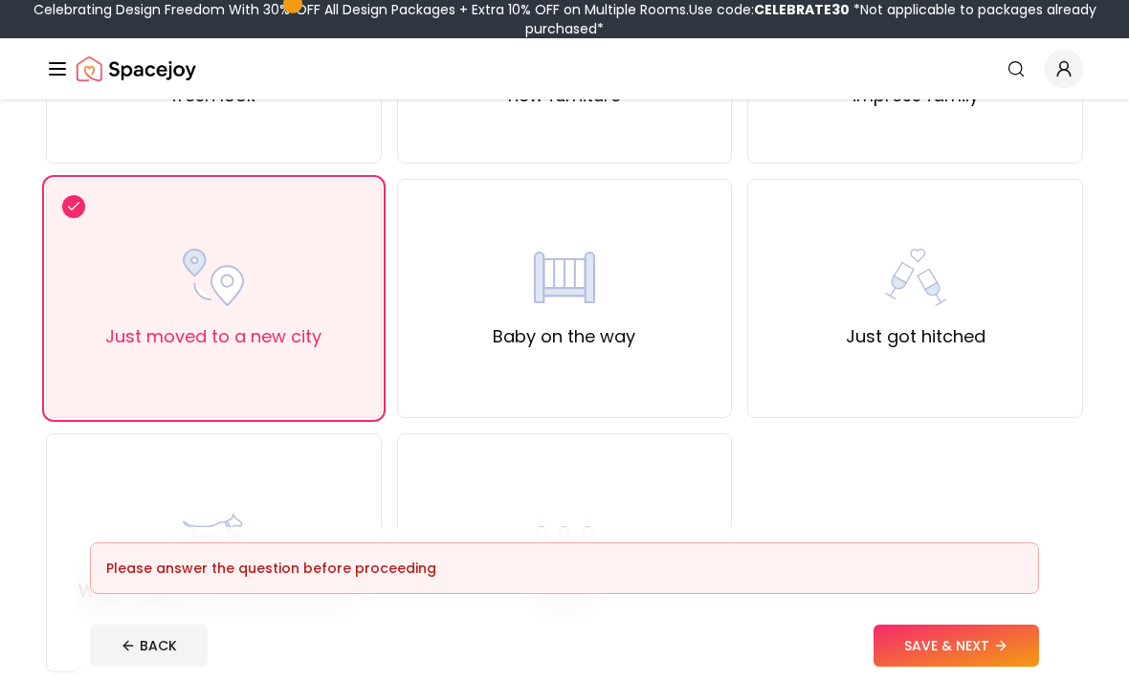
click at [1011, 635] on button "SAVE & NEXT" at bounding box center [955, 646] width 165 height 42
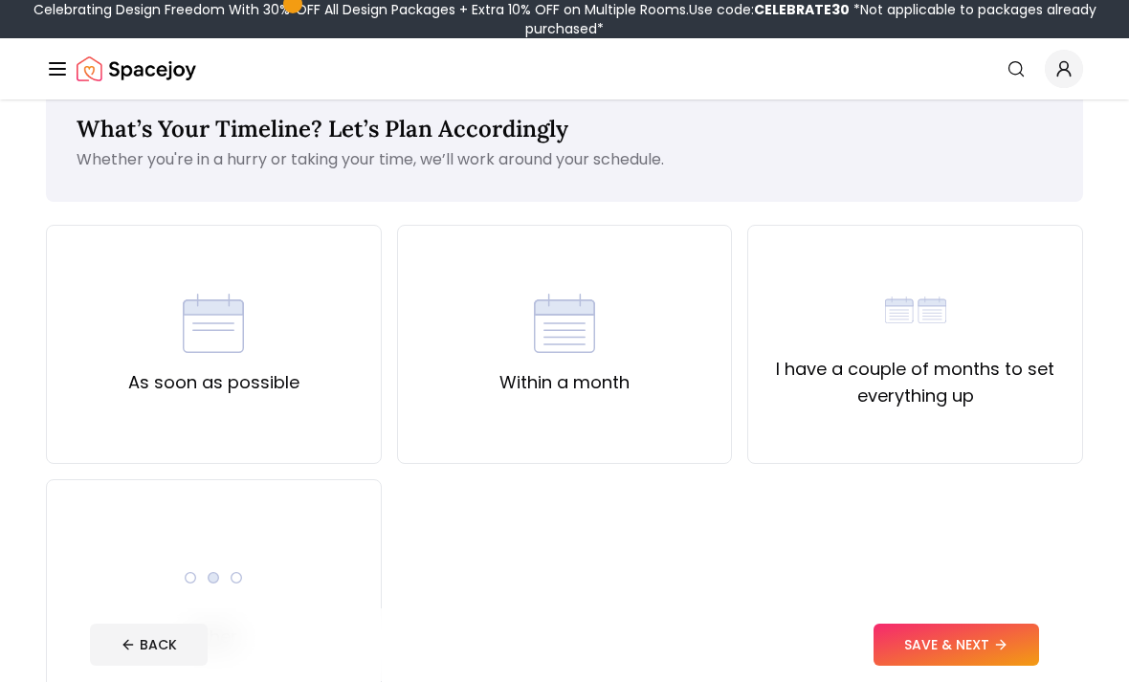
scroll to position [41, 0]
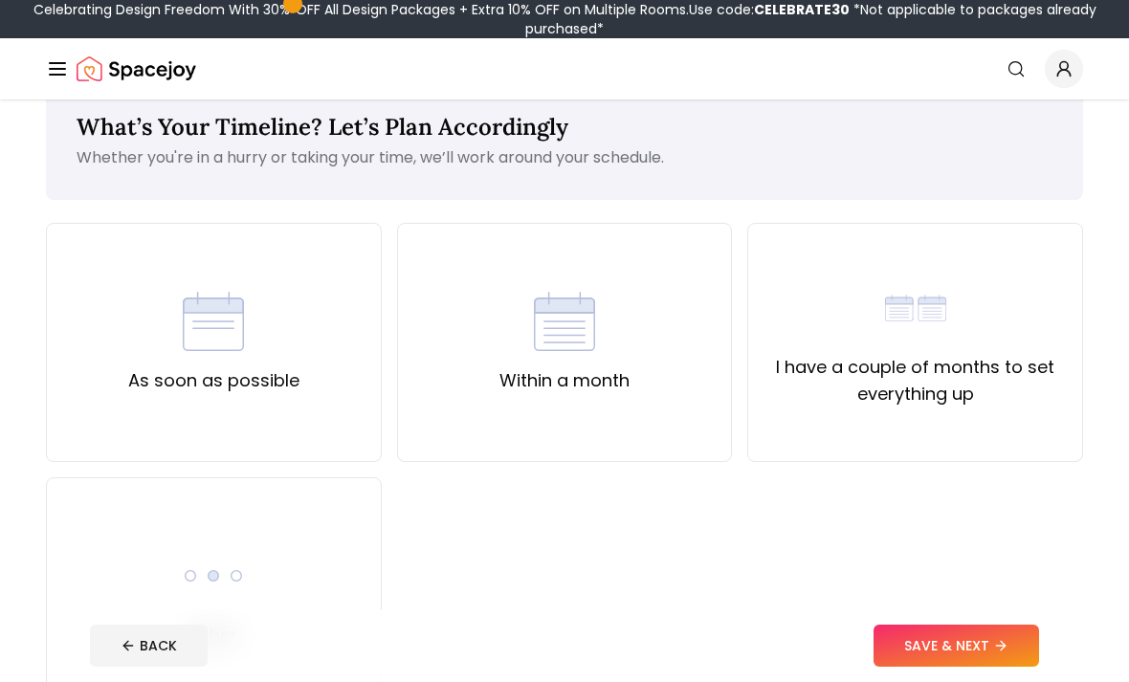
click at [83, 421] on div "As soon as possible" at bounding box center [214, 342] width 336 height 239
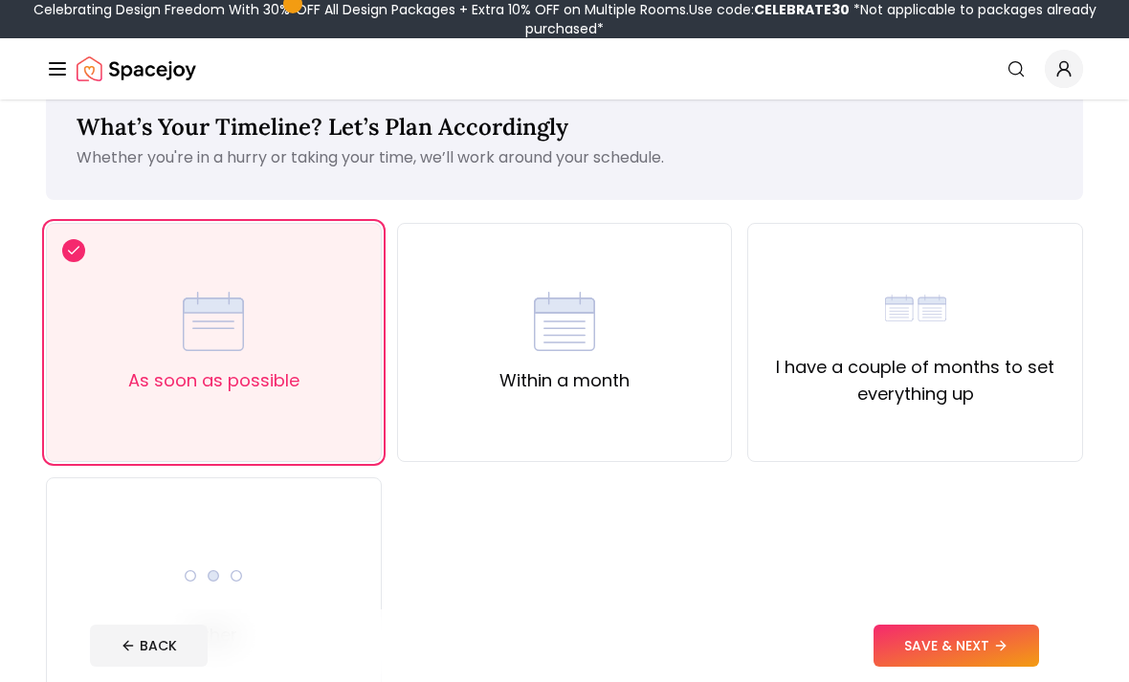
click at [1013, 667] on button "SAVE & NEXT" at bounding box center [955, 646] width 165 height 42
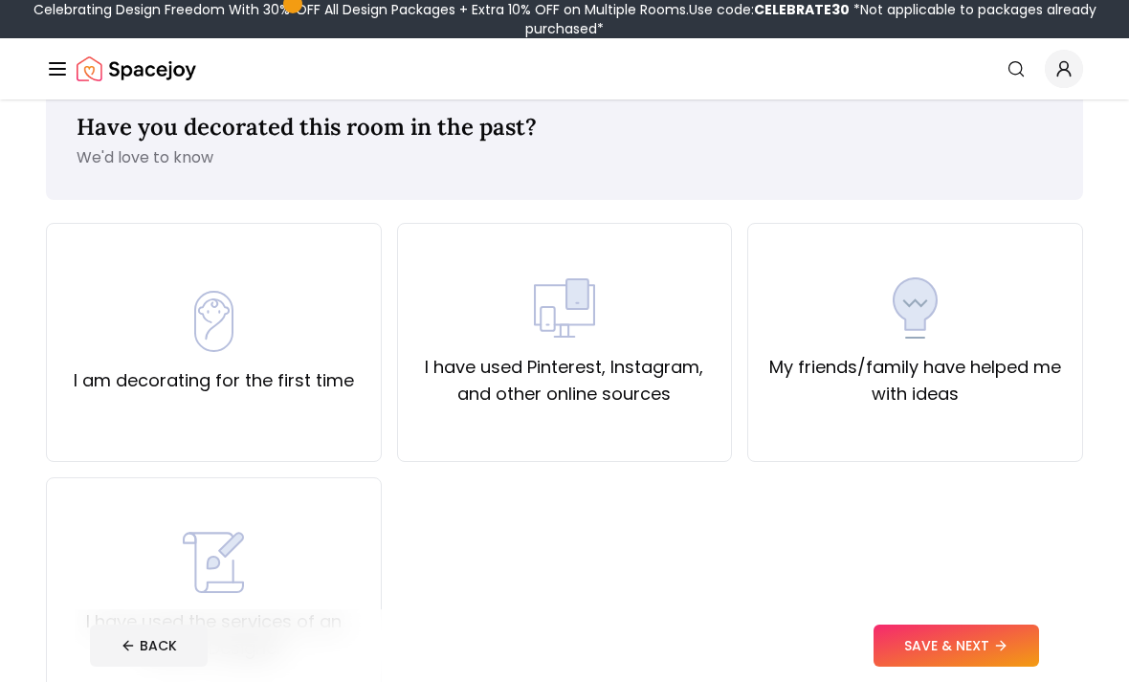
click at [85, 422] on div "I am decorating for the first time" at bounding box center [214, 342] width 336 height 239
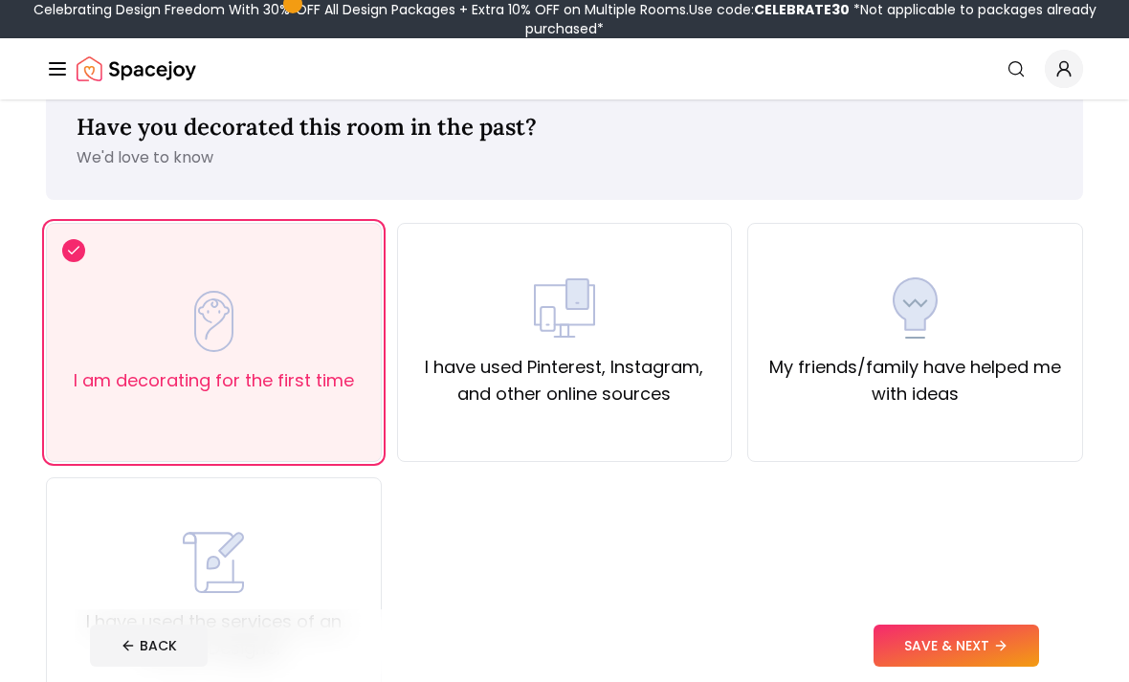
click at [991, 667] on button "SAVE & NEXT" at bounding box center [955, 646] width 165 height 42
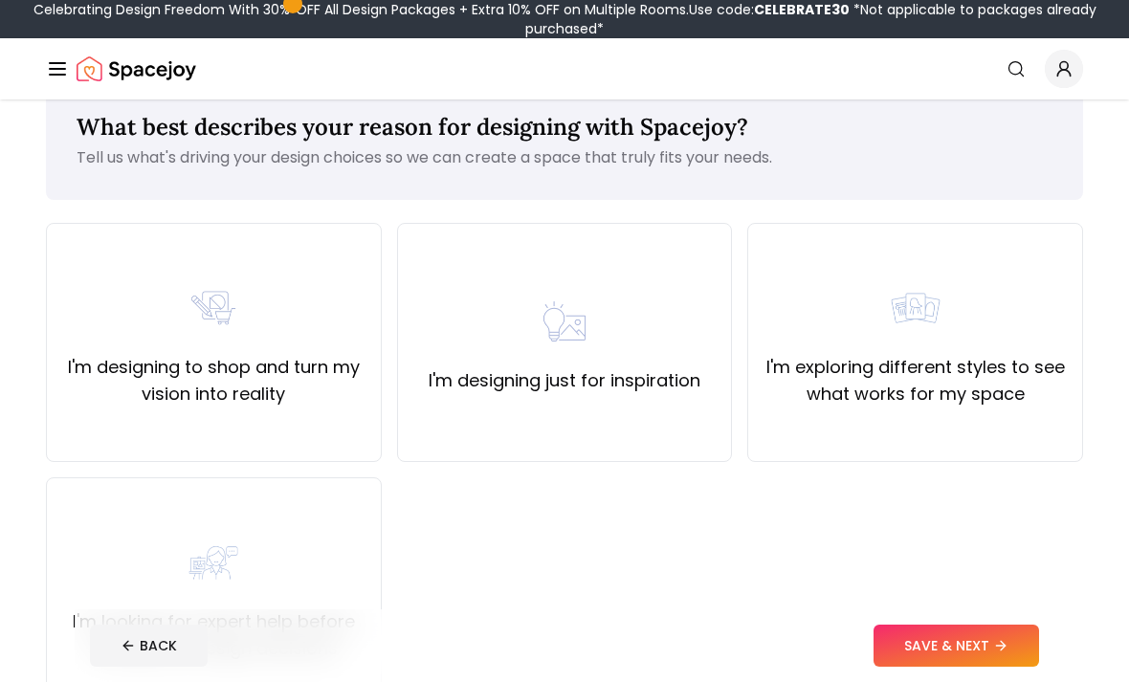
click at [702, 399] on div "I'm designing just for inspiration" at bounding box center [565, 342] width 336 height 239
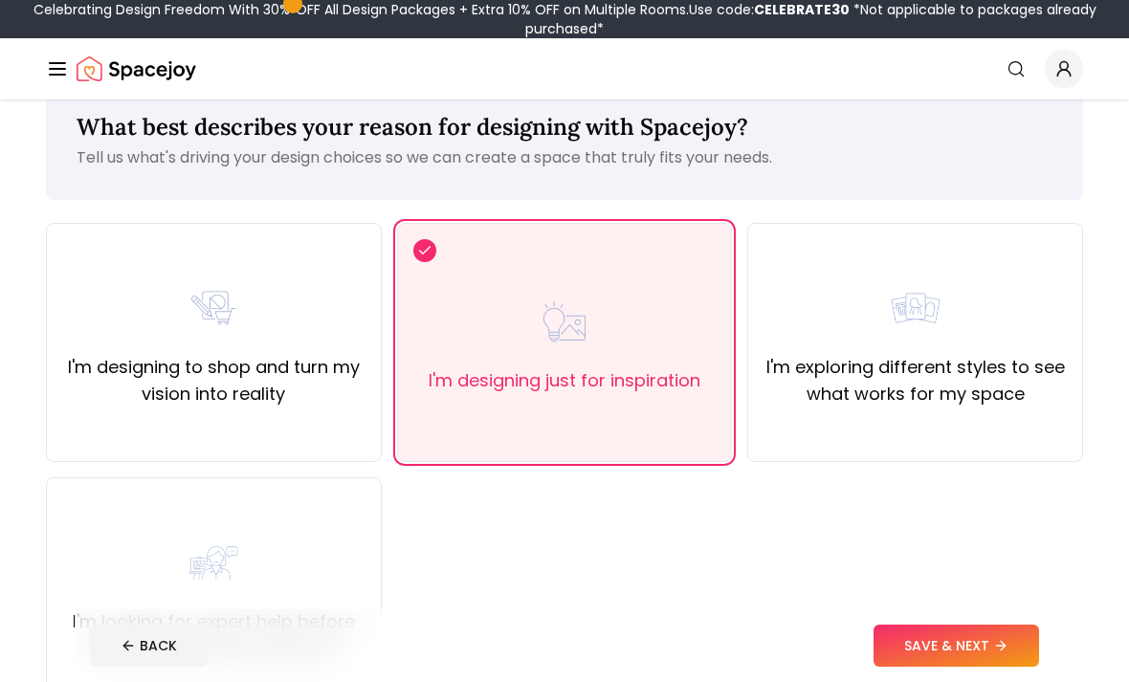
click at [989, 667] on button "SAVE & NEXT" at bounding box center [955, 646] width 165 height 42
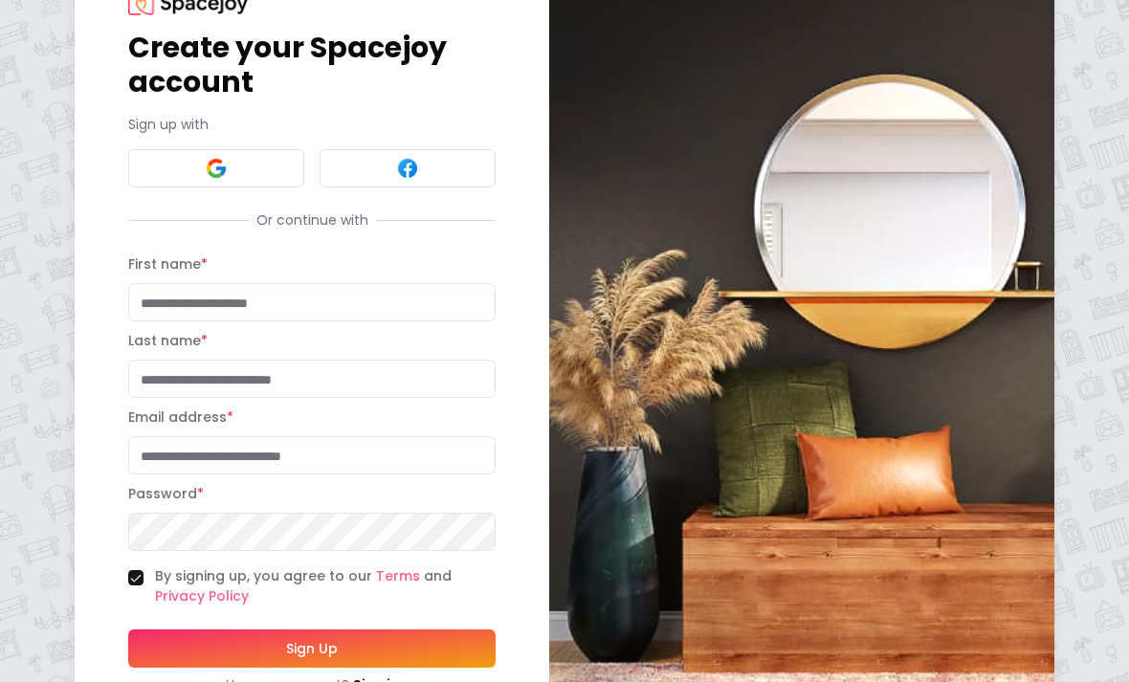
scroll to position [99, 0]
